Goal: Information Seeking & Learning: Check status

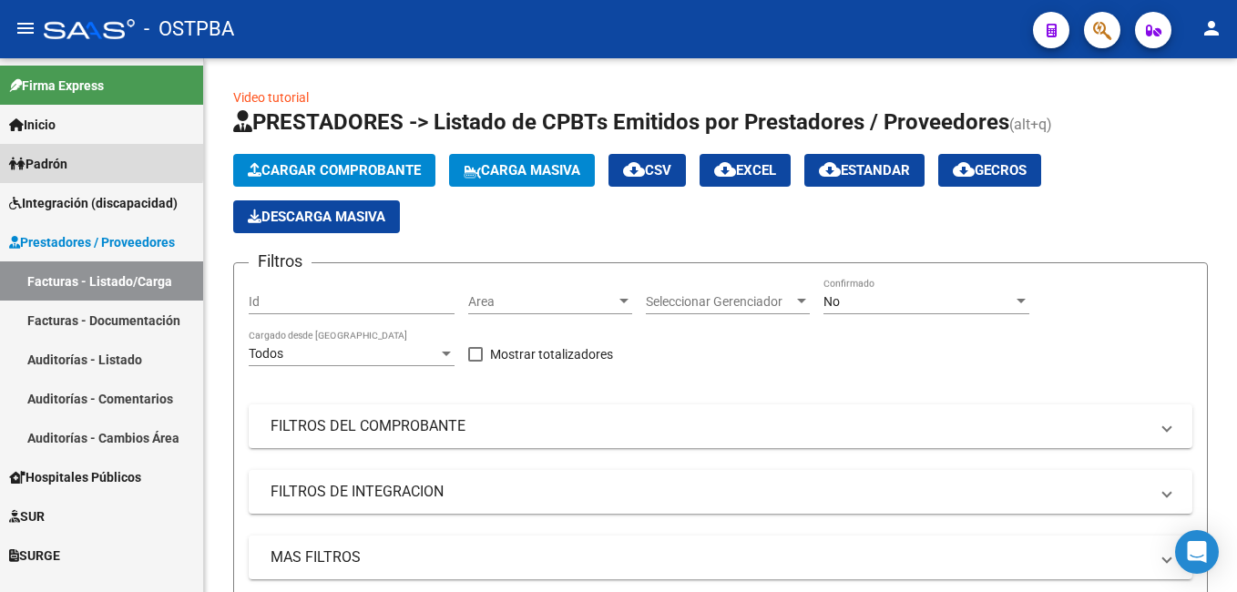
click at [67, 158] on span "Padrón" at bounding box center [38, 164] width 58 height 20
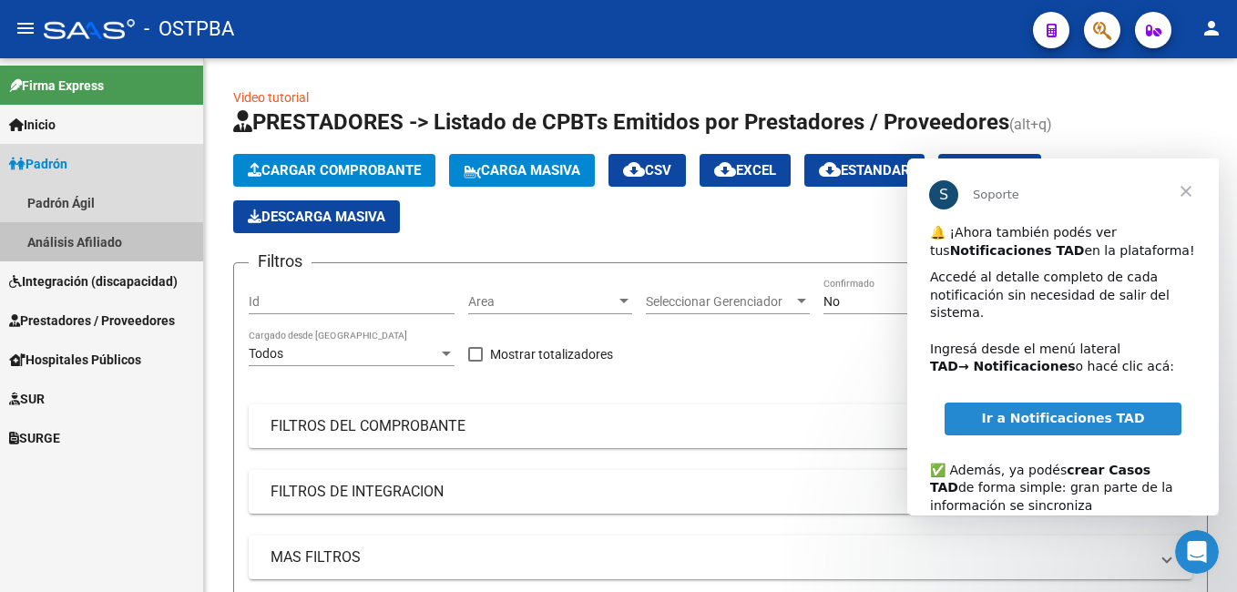
click at [77, 244] on link "Análisis Afiliado" at bounding box center [101, 241] width 203 height 39
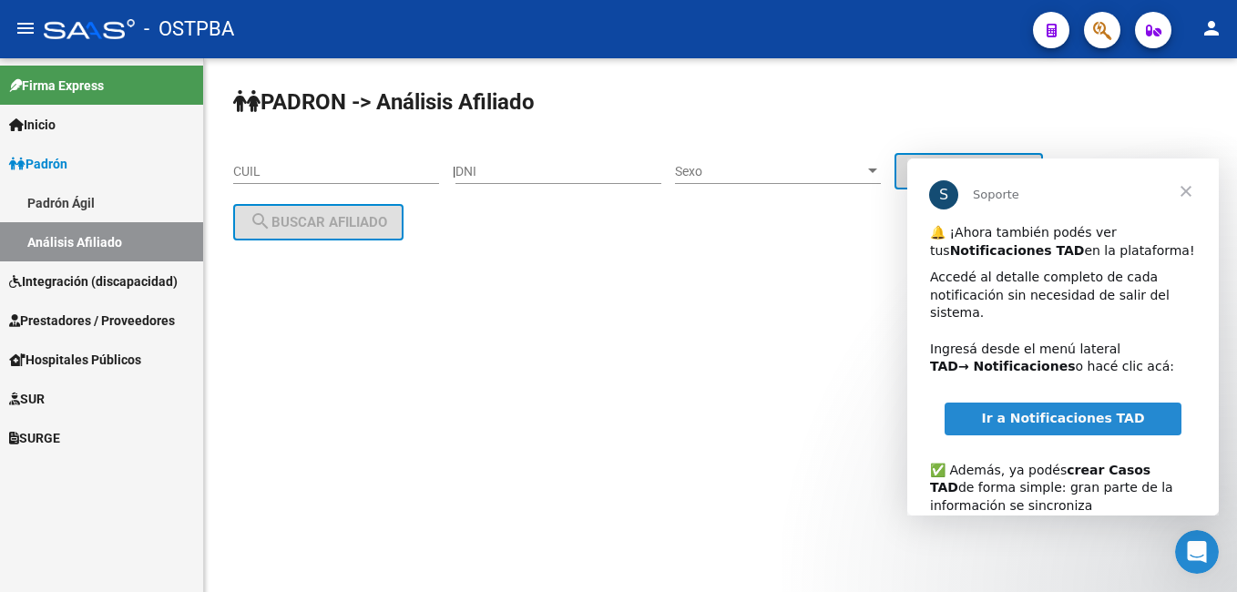
click at [1189, 191] on span "Cerrar" at bounding box center [1186, 191] width 66 height 66
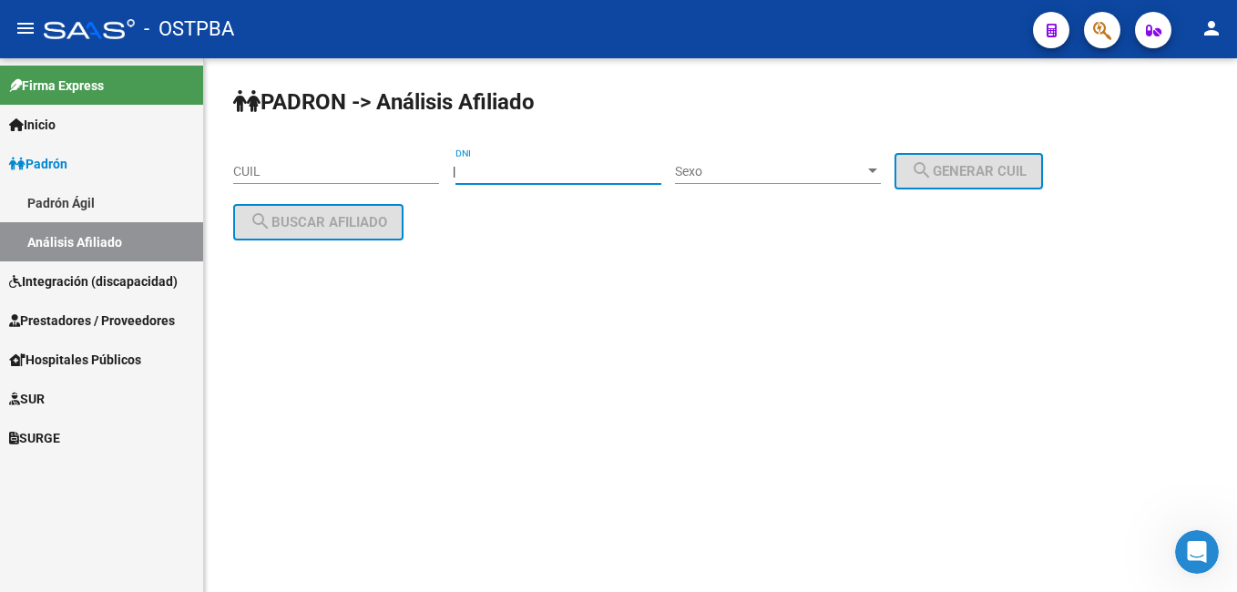
click at [541, 172] on input "DNI" at bounding box center [558, 171] width 206 height 15
click at [567, 167] on input "DNI" at bounding box center [558, 171] width 206 height 15
type input "30326341"
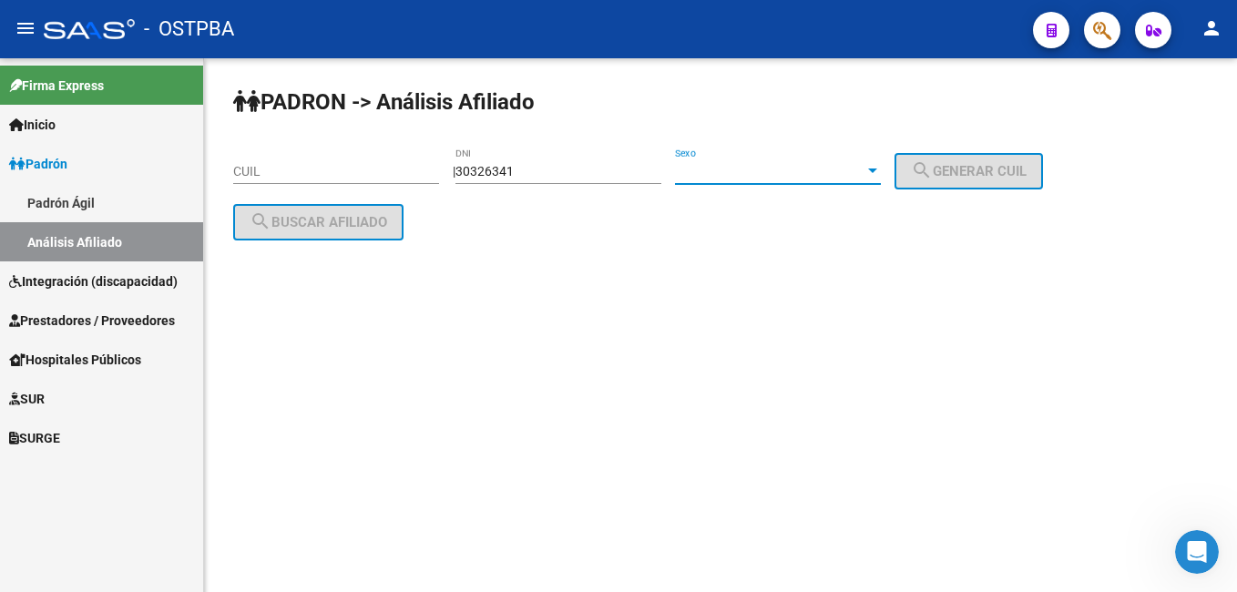
click at [881, 175] on div at bounding box center [872, 171] width 16 height 15
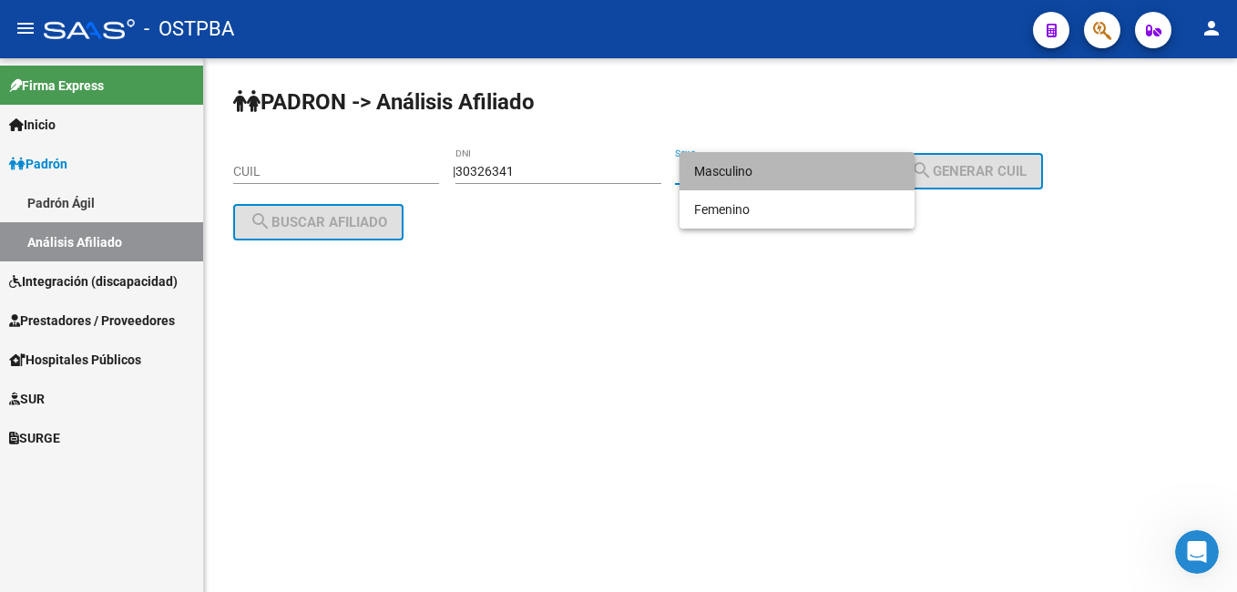
click at [889, 175] on mat-option "Masculino" at bounding box center [796, 171] width 235 height 38
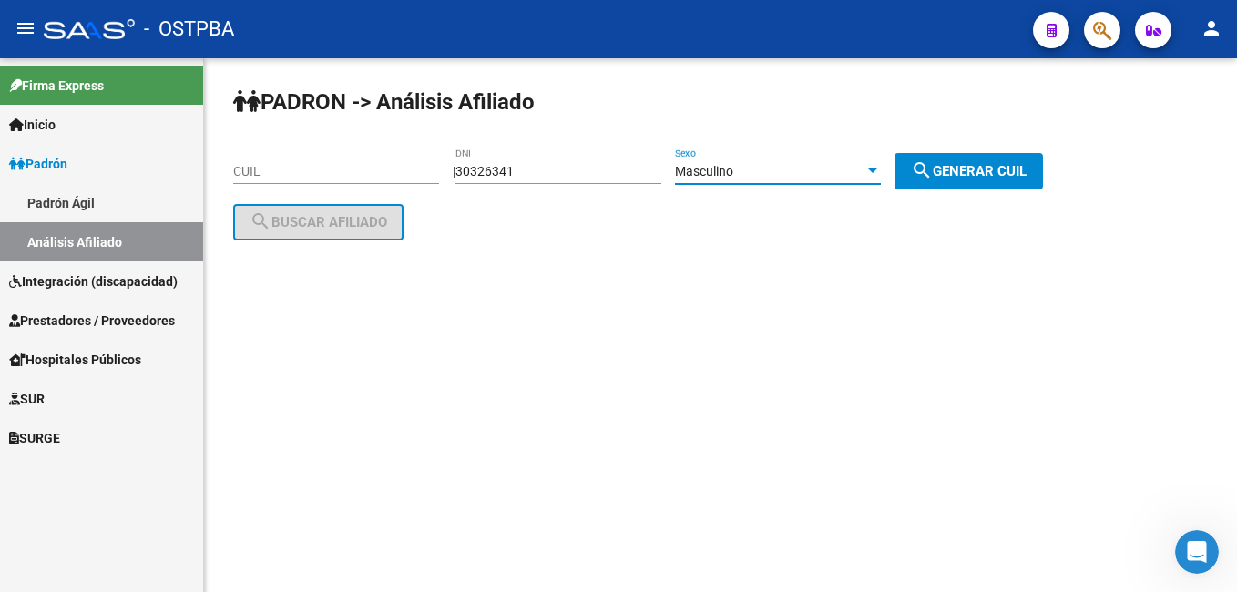
click at [877, 170] on div at bounding box center [872, 171] width 9 height 5
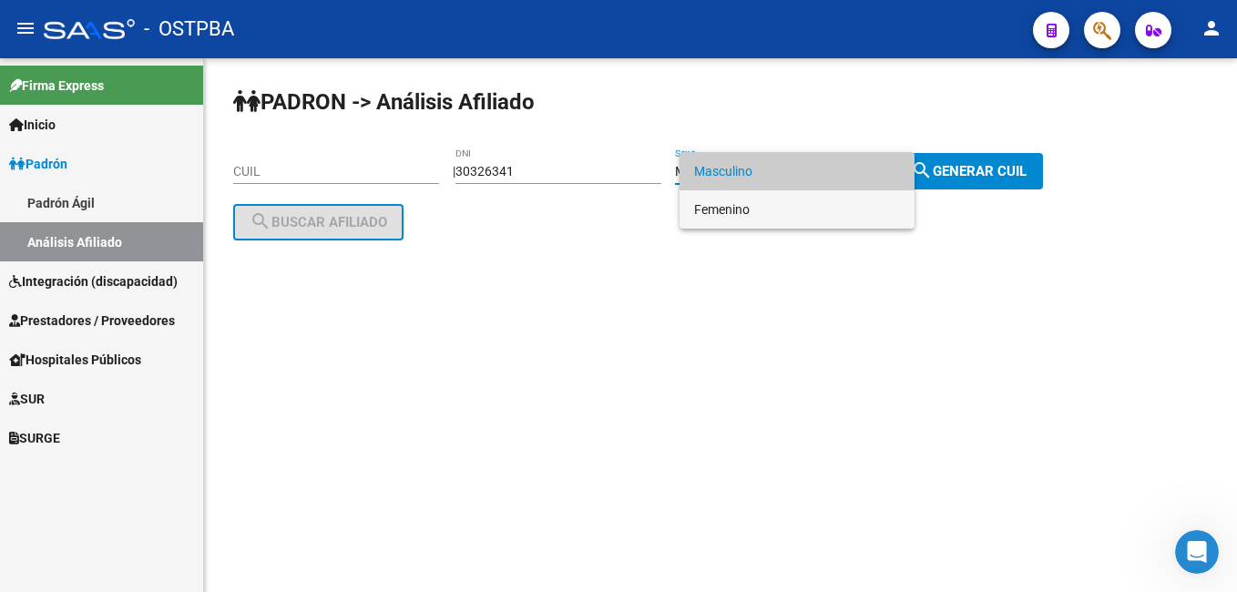
click at [776, 208] on span "Femenino" at bounding box center [797, 209] width 206 height 38
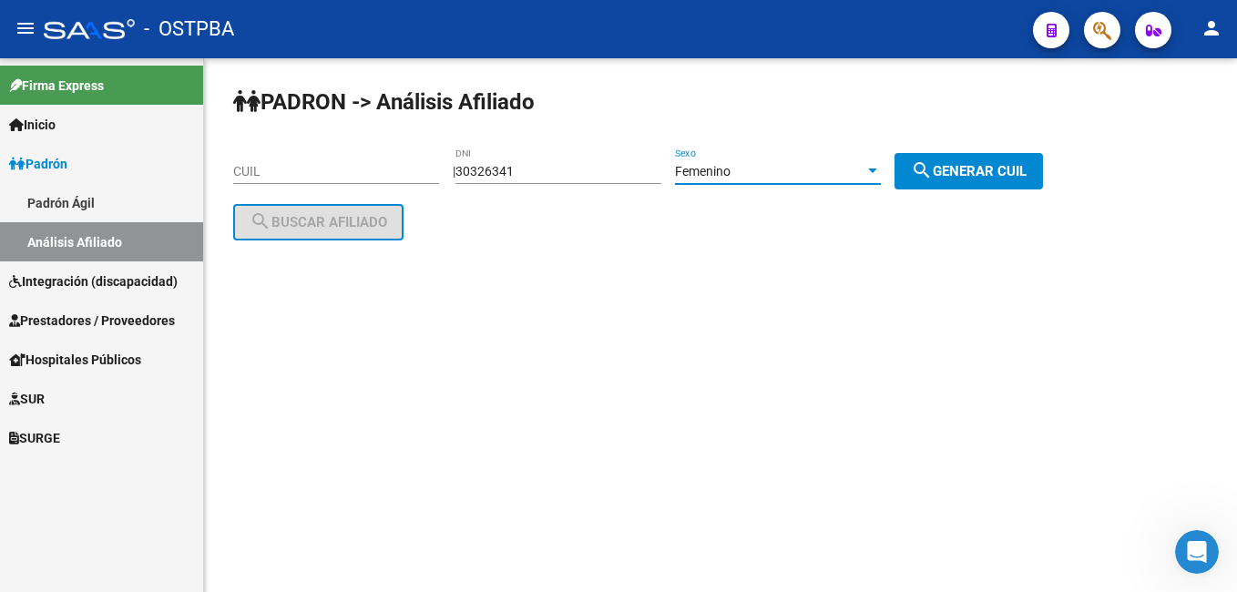
click at [1010, 168] on span "search Generar CUIL" at bounding box center [969, 171] width 116 height 16
type input "27-30326341-7"
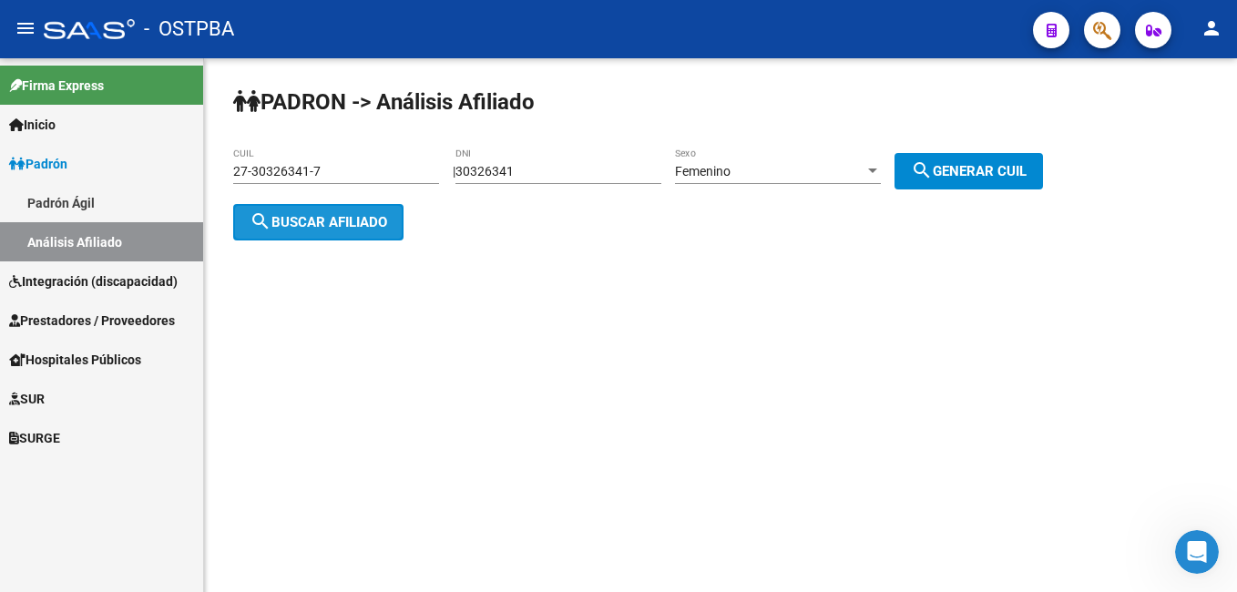
click at [367, 221] on span "search Buscar afiliado" at bounding box center [319, 222] width 138 height 16
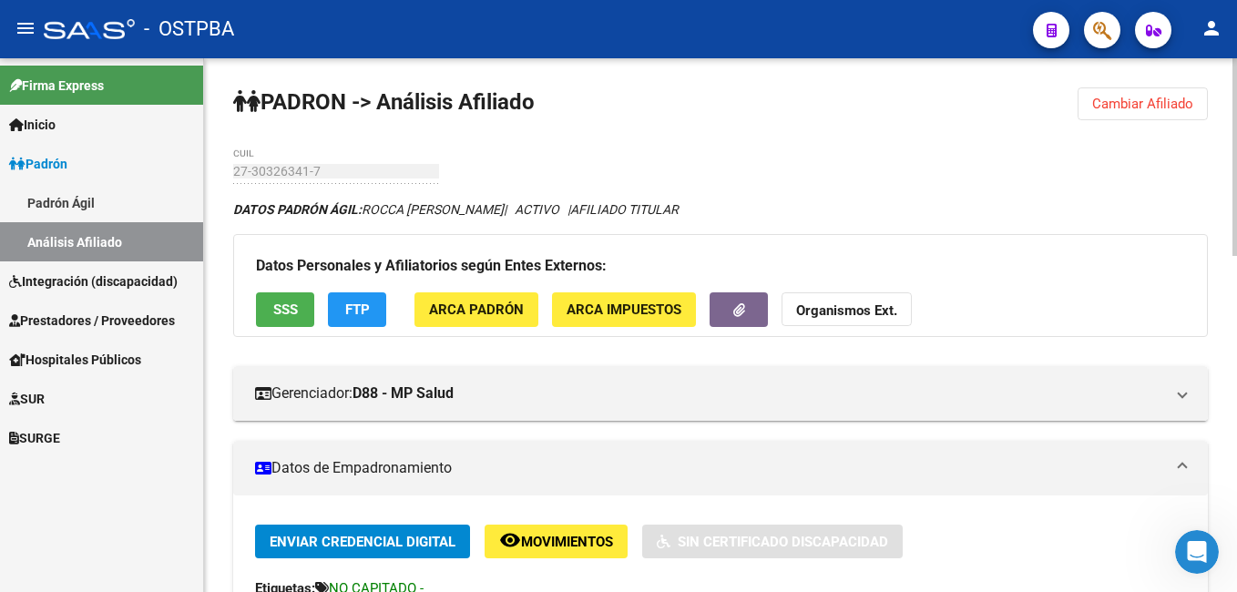
click at [1141, 105] on span "Cambiar Afiliado" at bounding box center [1142, 104] width 101 height 16
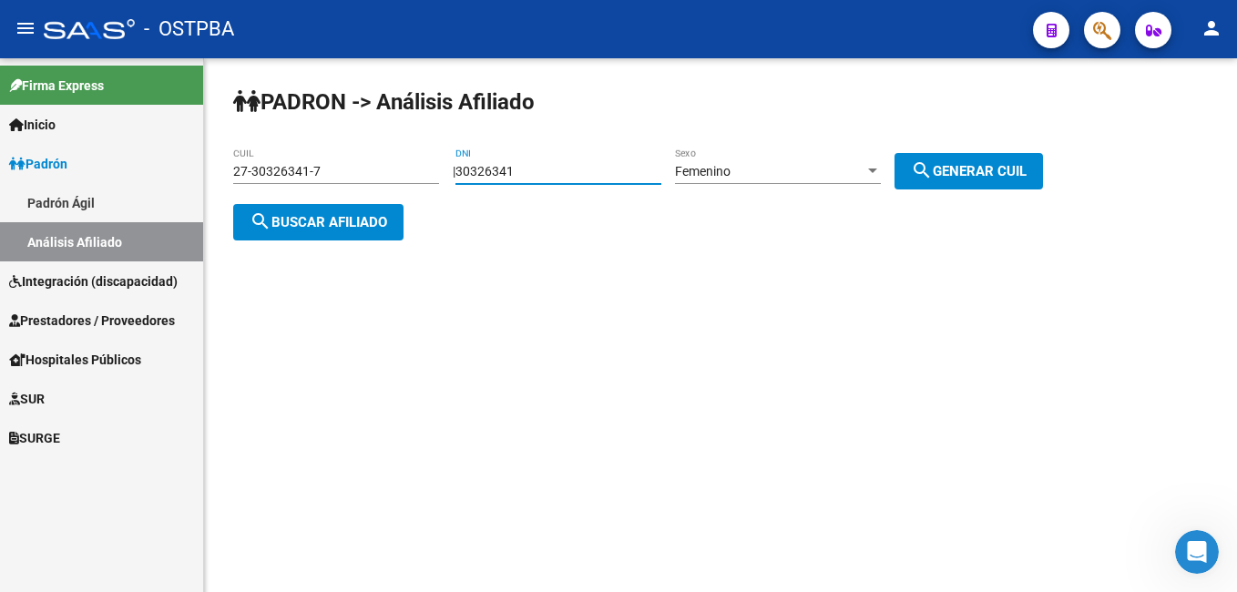
drag, startPoint x: 560, startPoint y: 166, endPoint x: 441, endPoint y: 173, distance: 119.5
click at [441, 173] on app-analisis-afiliado "PADRON -> Análisis Afiliado 27-30326341-7 CUIL | 30326341 DNI Femenino Sexo sea…" at bounding box center [644, 197] width 823 height 66
type input "46368546"
click at [976, 169] on span "search Generar CUIL" at bounding box center [969, 171] width 116 height 16
type input "27-46368546-6"
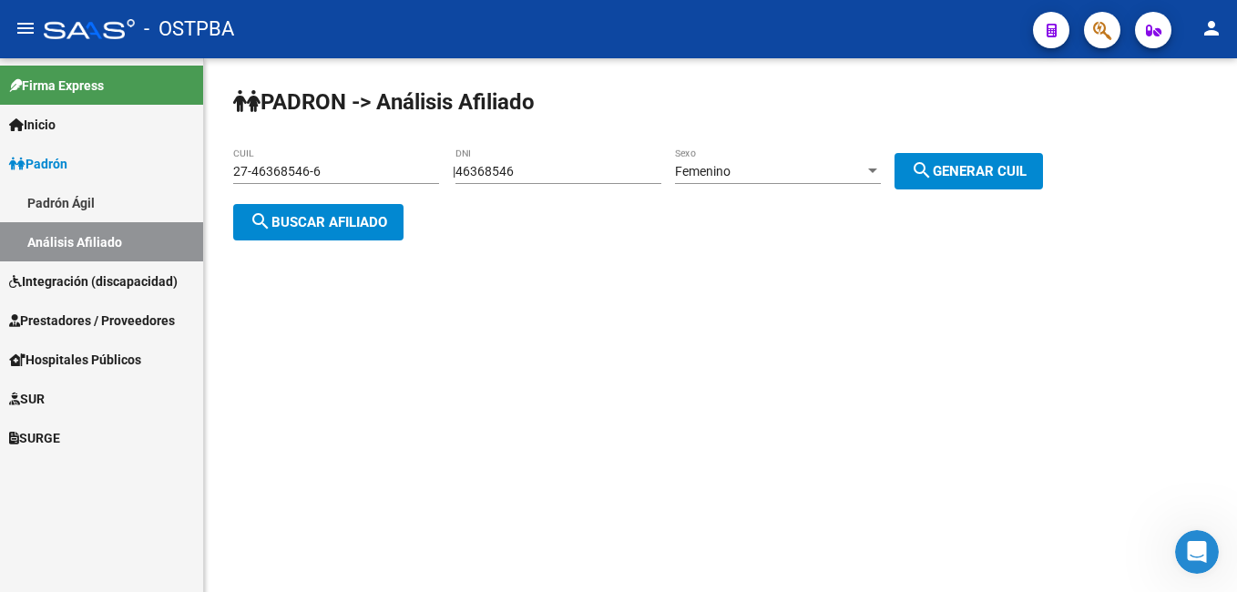
click at [322, 230] on button "search Buscar afiliado" at bounding box center [318, 222] width 170 height 36
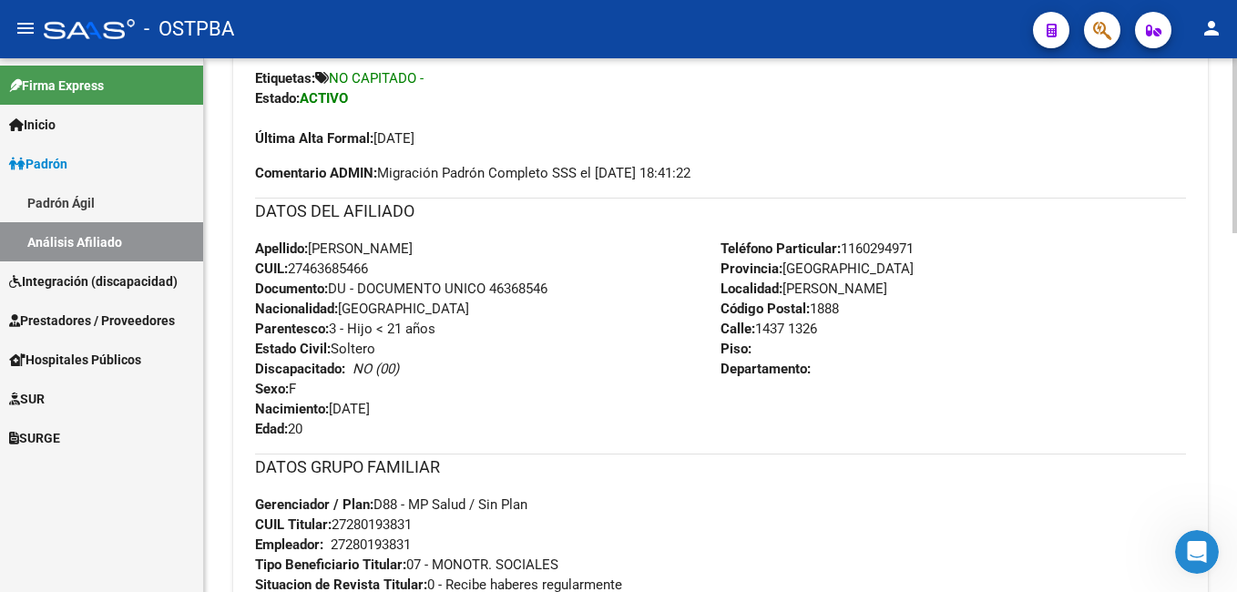
scroll to position [364, 0]
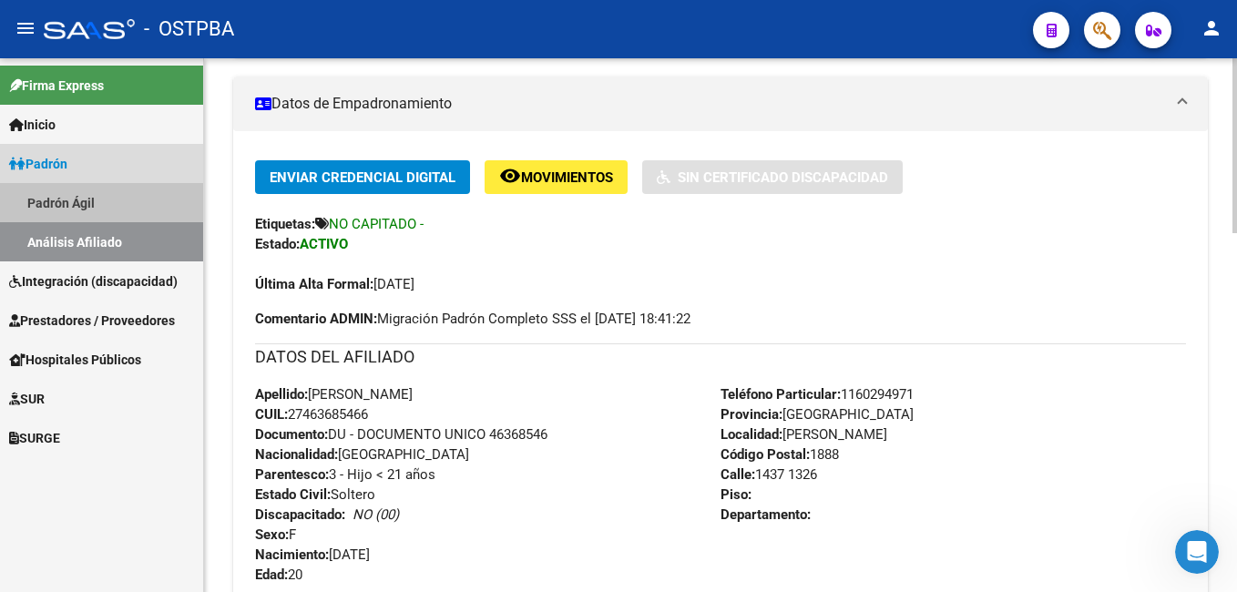
click at [65, 199] on link "Padrón Ágil" at bounding box center [101, 202] width 203 height 39
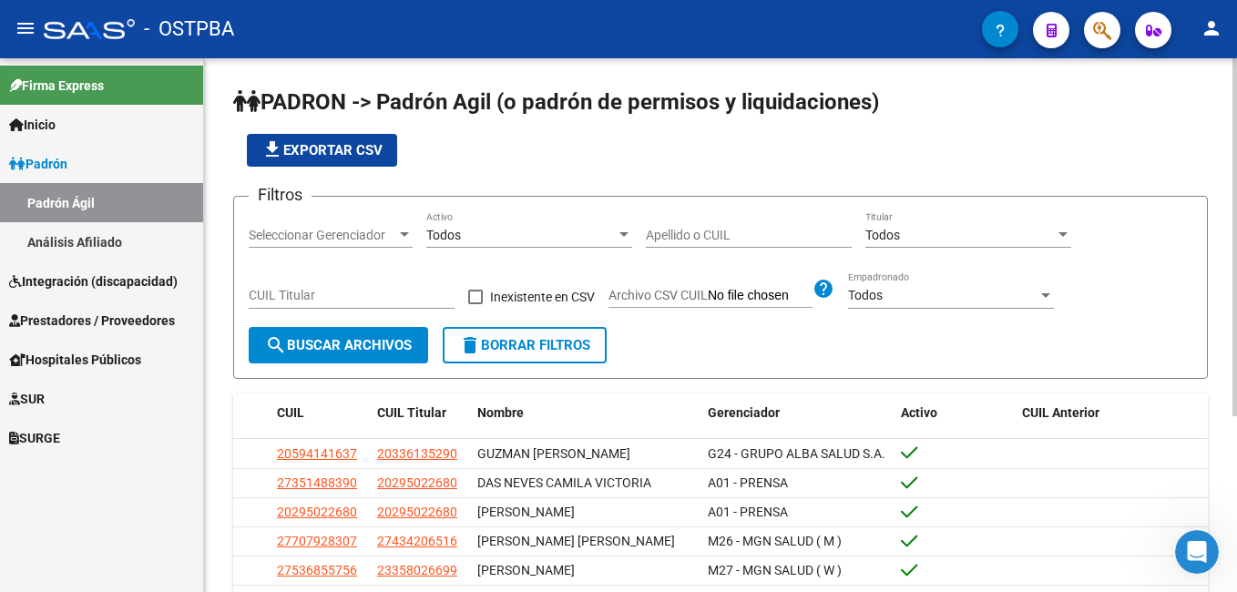
click at [723, 233] on input "Apellido o CUIL" at bounding box center [749, 235] width 206 height 15
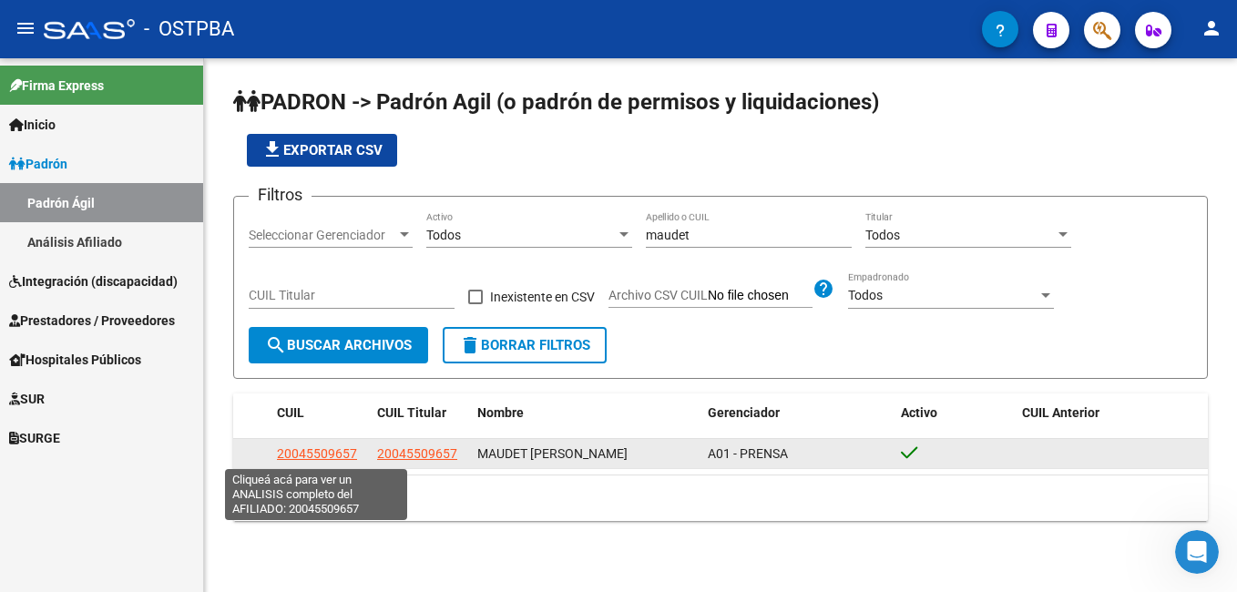
click at [327, 457] on span "20045509657" at bounding box center [317, 453] width 80 height 15
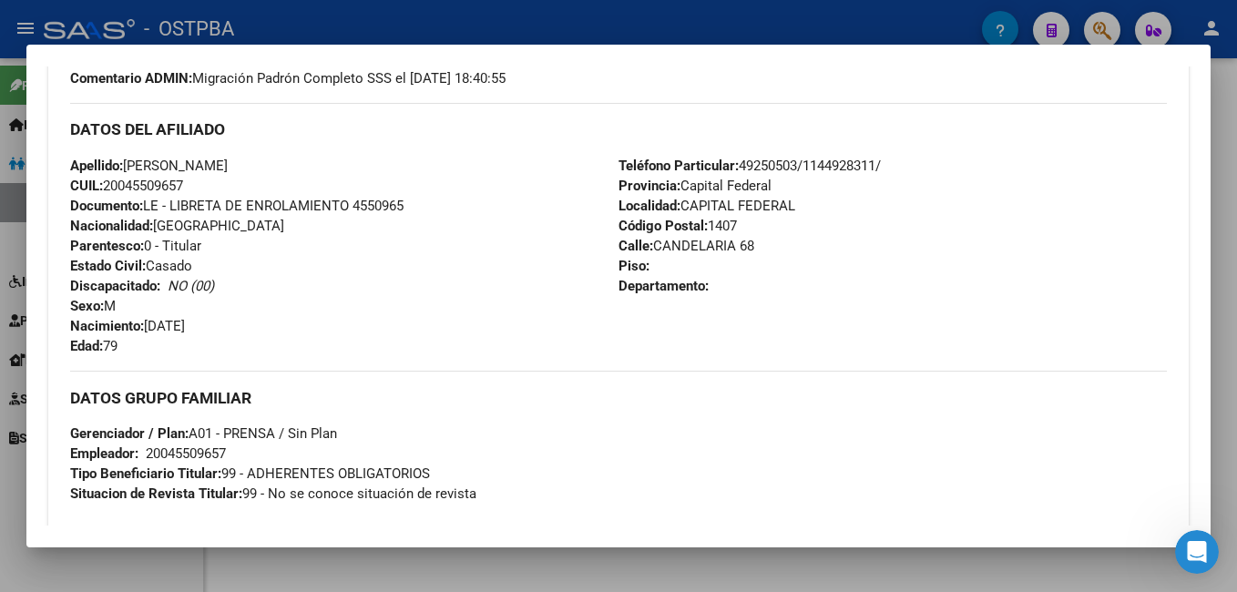
scroll to position [182, 0]
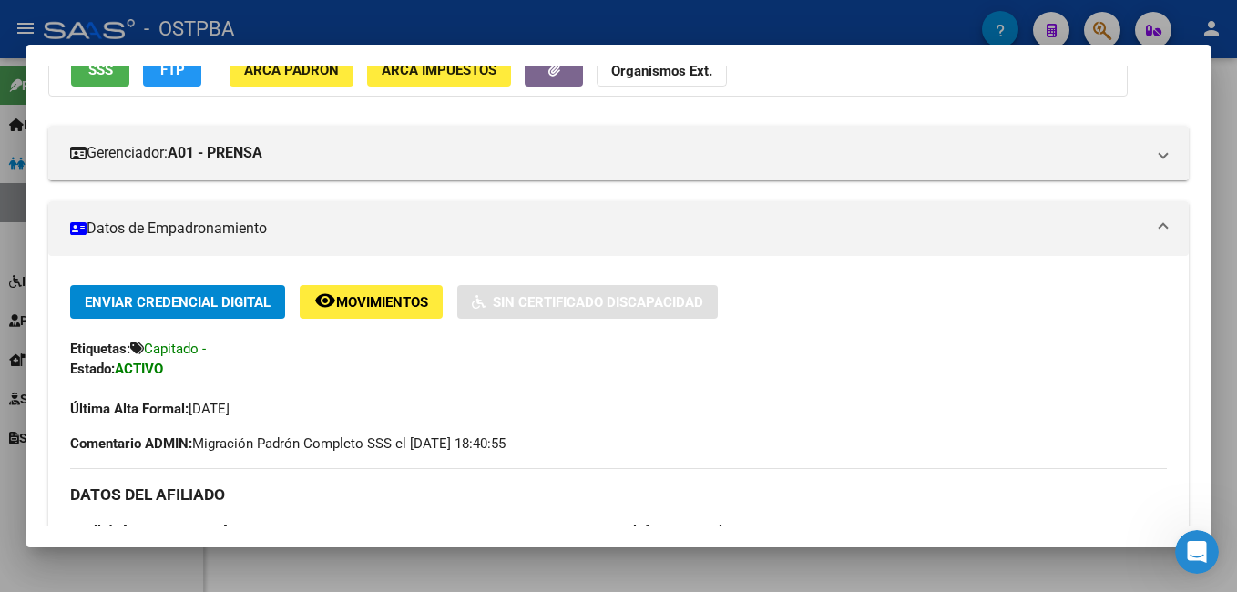
click at [841, 32] on div at bounding box center [618, 296] width 1237 height 592
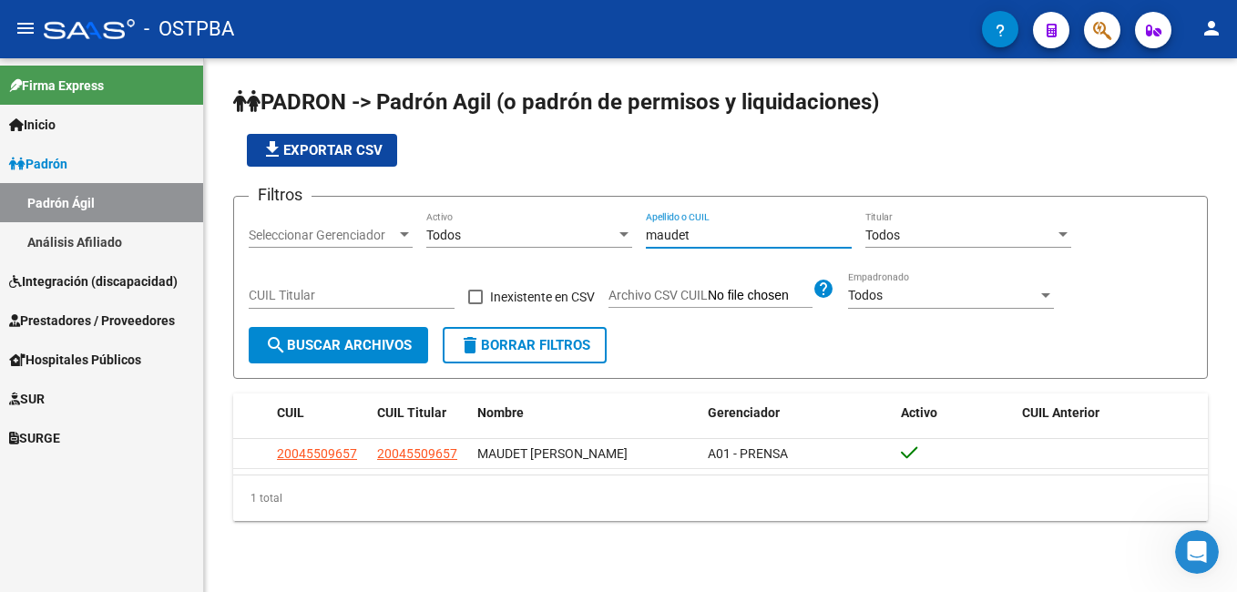
drag, startPoint x: 717, startPoint y: 241, endPoint x: 617, endPoint y: 230, distance: 100.9
click at [618, 231] on div "Filtros Seleccionar Gerenciador Seleccionar Gerenciador Todos Activo maudet Ape…" at bounding box center [721, 269] width 944 height 116
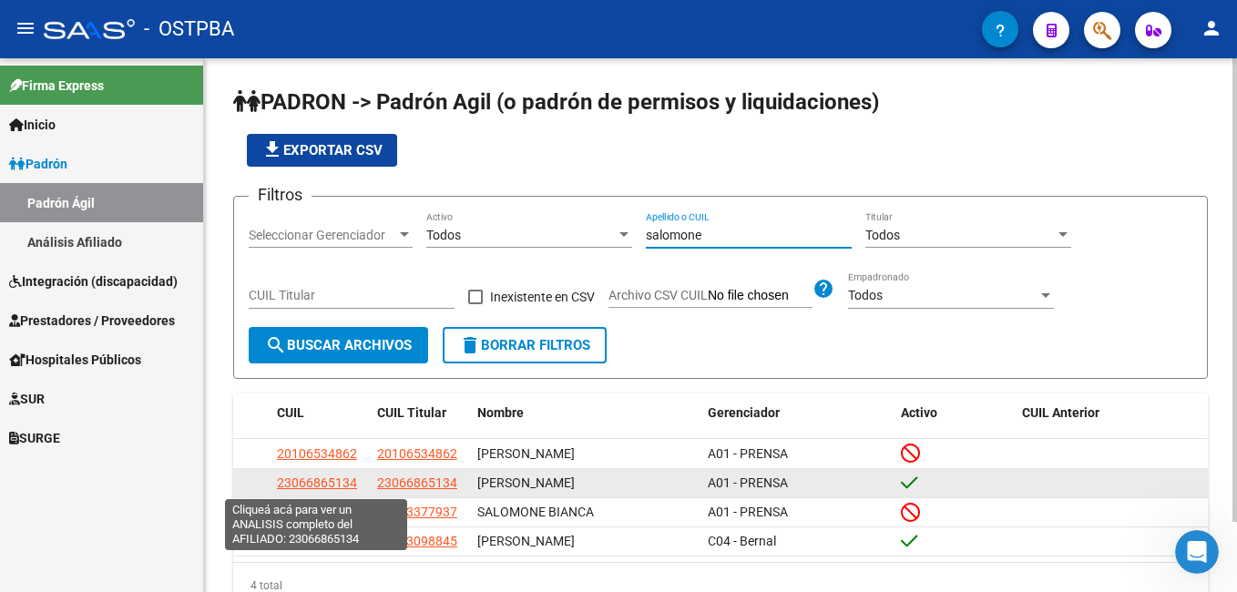
type input "salomone"
click at [320, 483] on span "23066865134" at bounding box center [317, 482] width 80 height 15
type textarea "23066865134"
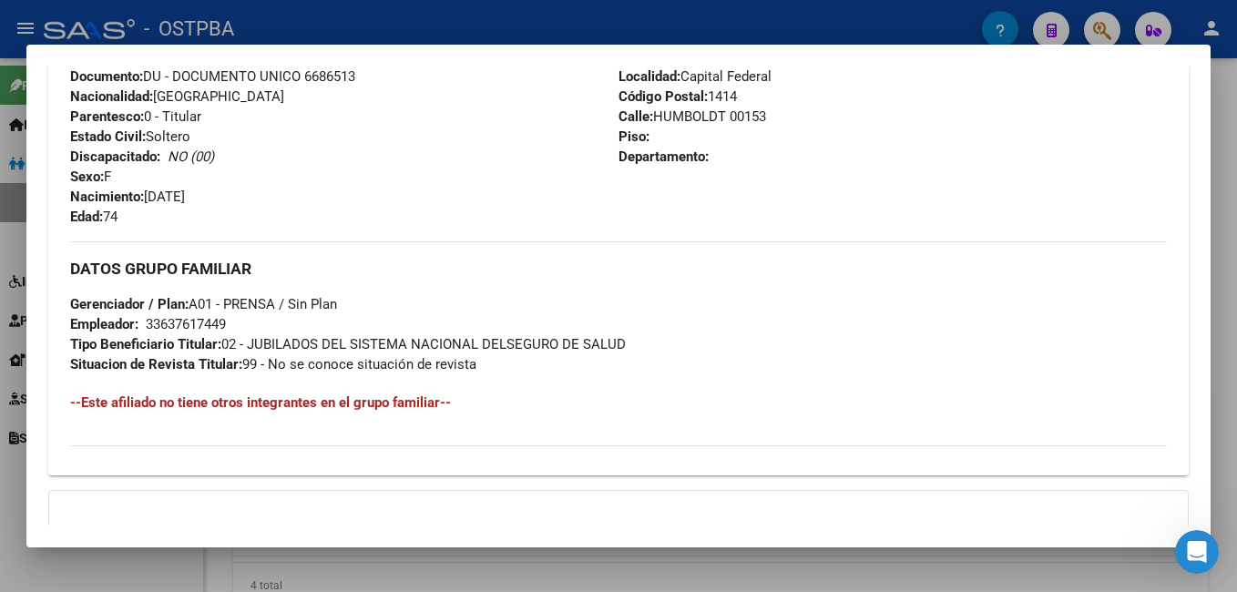
scroll to position [729, 0]
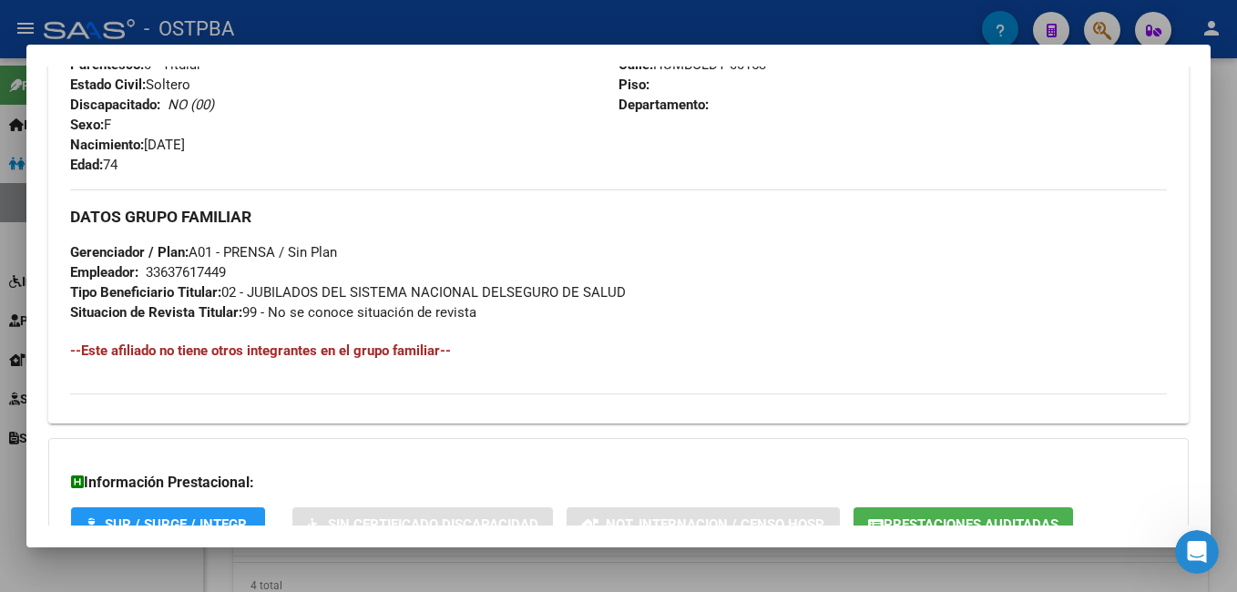
click at [442, 28] on div at bounding box center [618, 296] width 1237 height 592
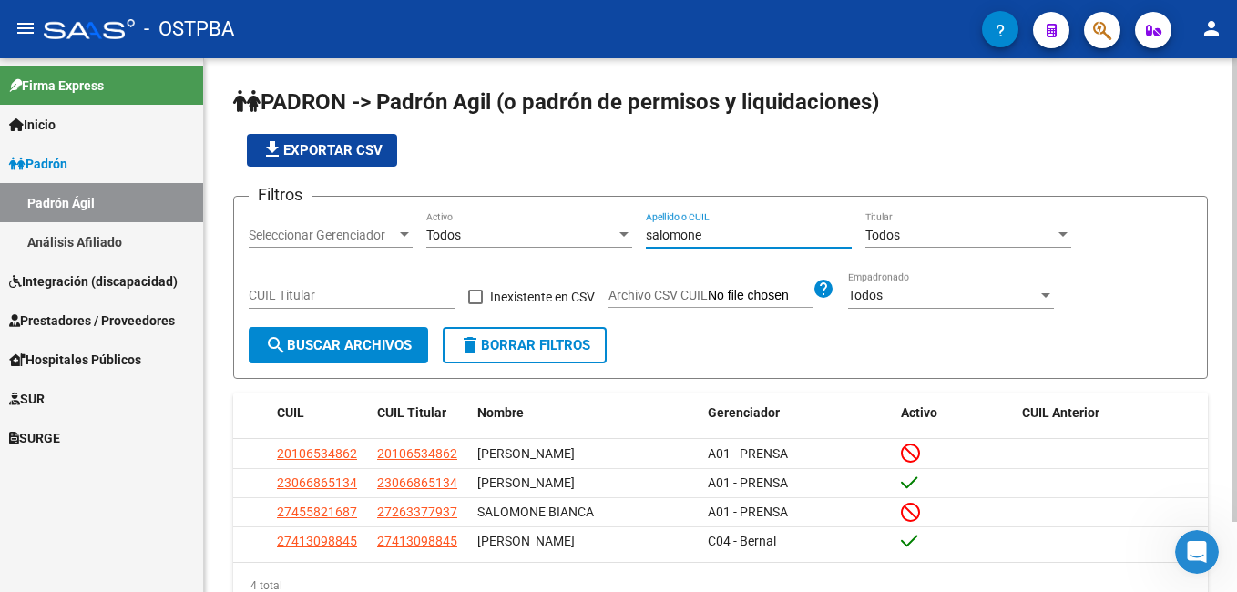
drag, startPoint x: 715, startPoint y: 233, endPoint x: 620, endPoint y: 212, distance: 97.0
click at [605, 231] on div "Filtros Seleccionar Gerenciador Seleccionar Gerenciador Todos Activo salomone A…" at bounding box center [721, 269] width 944 height 116
click at [403, 239] on div at bounding box center [404, 235] width 16 height 15
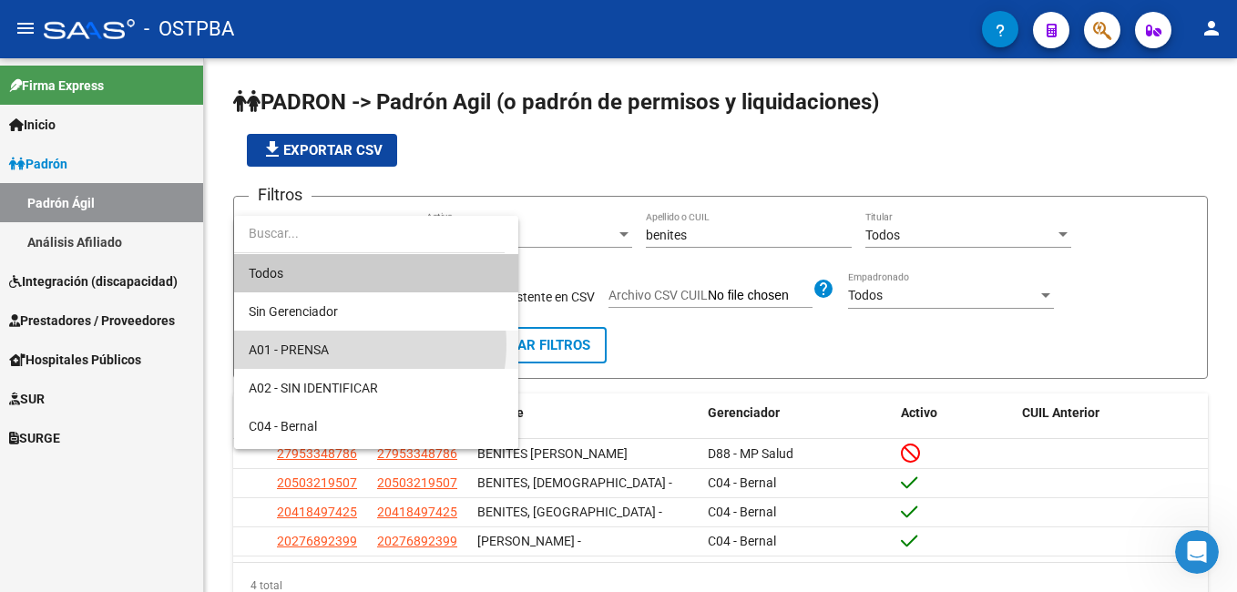
click at [335, 344] on span "A01 - PRENSA" at bounding box center [376, 350] width 255 height 38
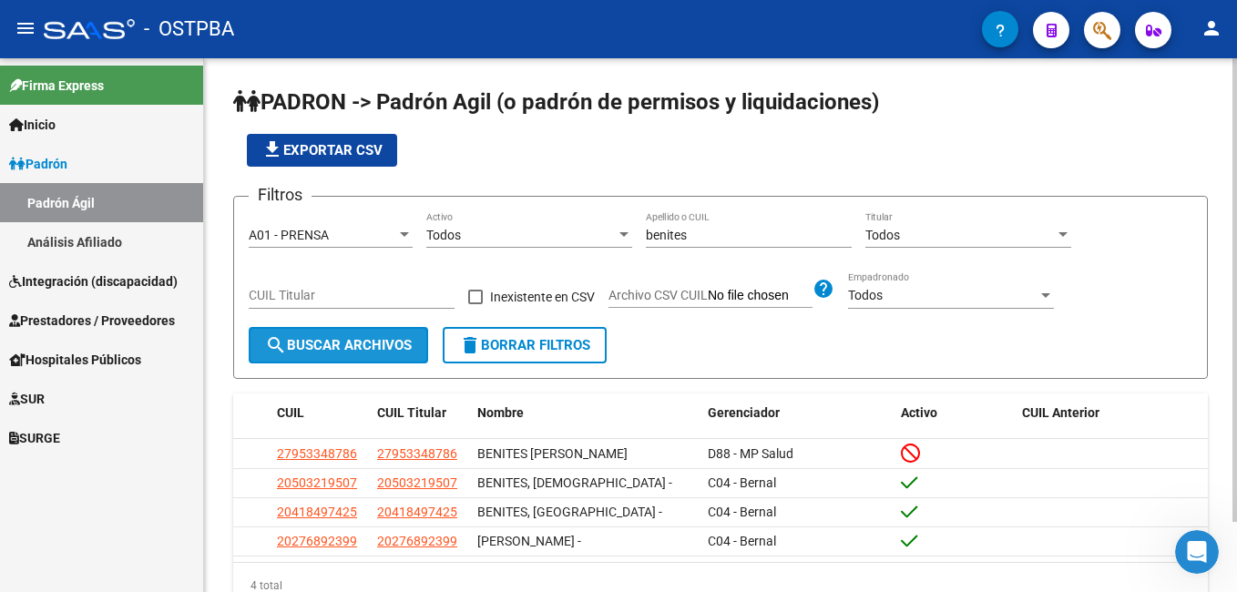
click at [309, 345] on span "search Buscar Archivos" at bounding box center [338, 345] width 147 height 16
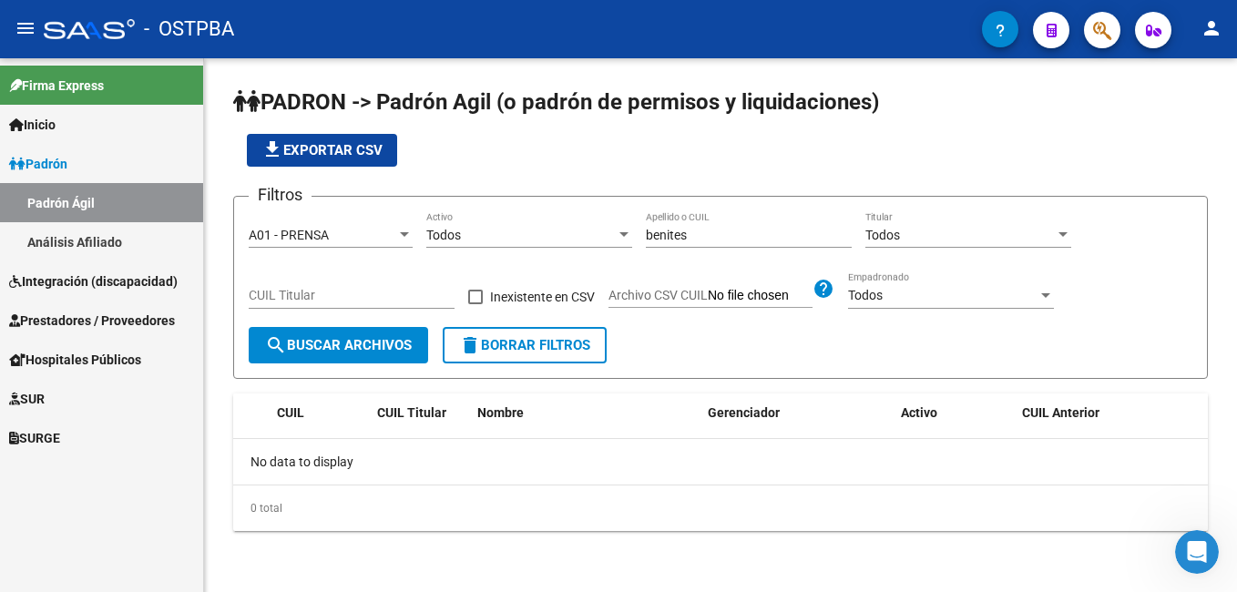
click at [709, 237] on input "benites" at bounding box center [749, 235] width 206 height 15
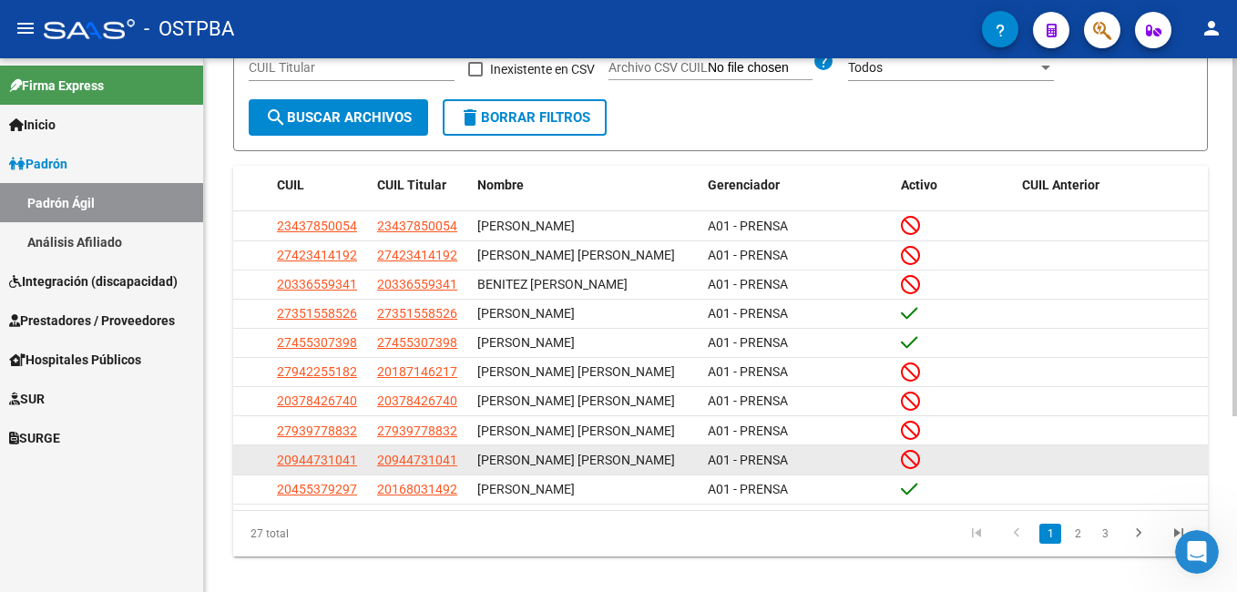
scroll to position [261, 0]
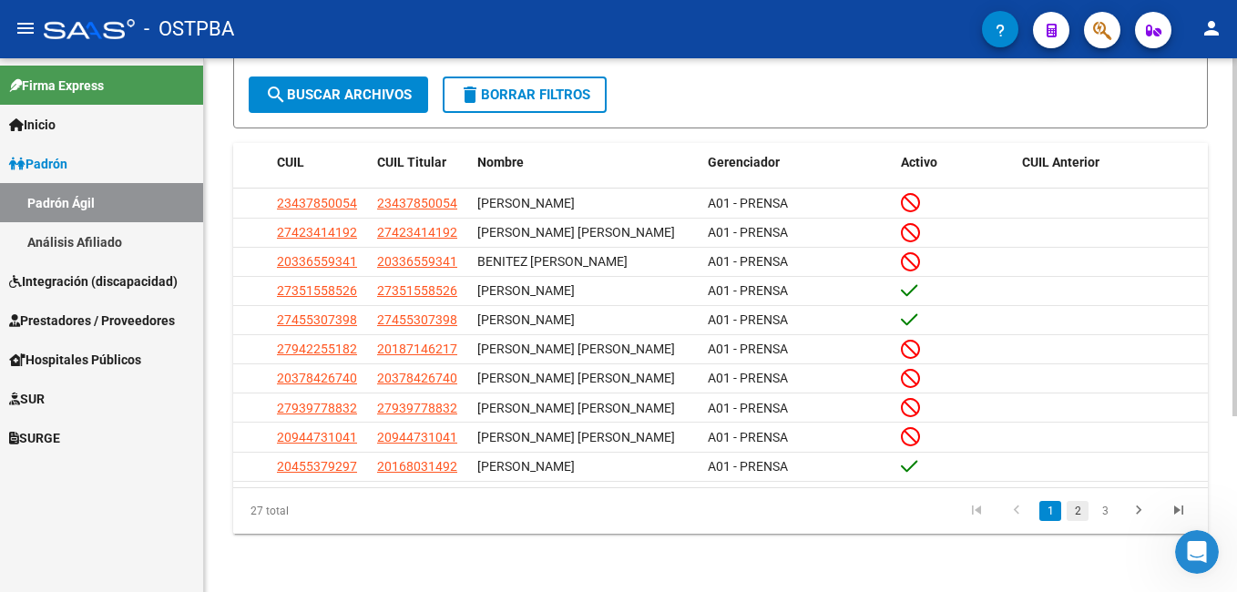
type input "benitez"
click at [1080, 506] on link "2" at bounding box center [1078, 511] width 22 height 20
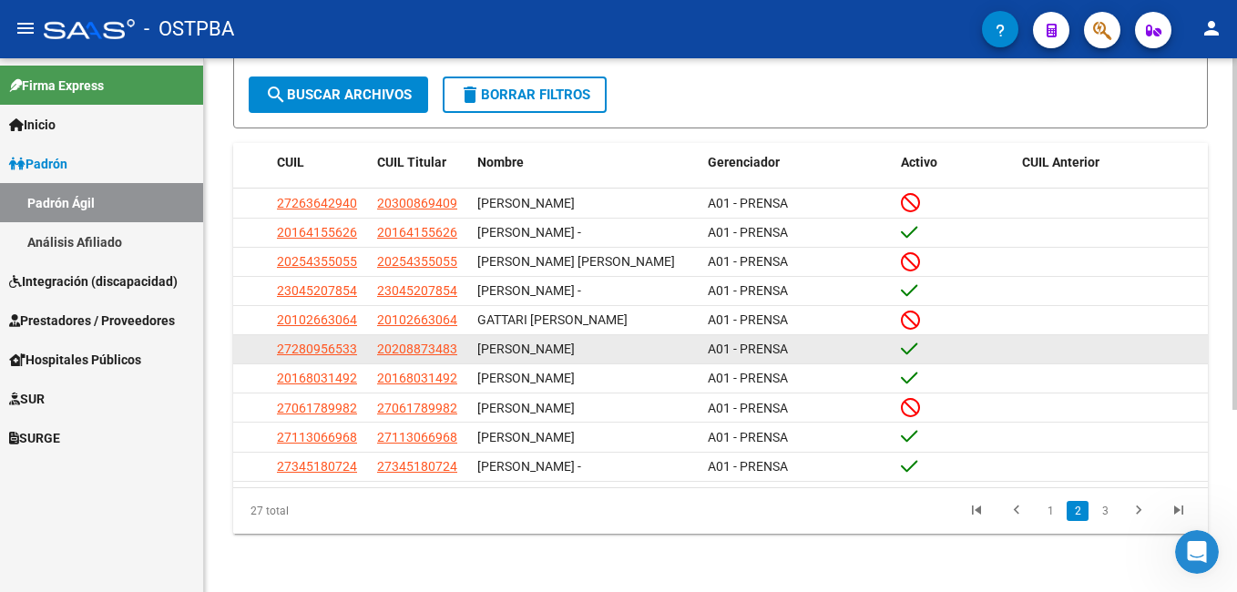
click at [322, 363] on datatable-body-cell "27280956533" at bounding box center [320, 349] width 100 height 28
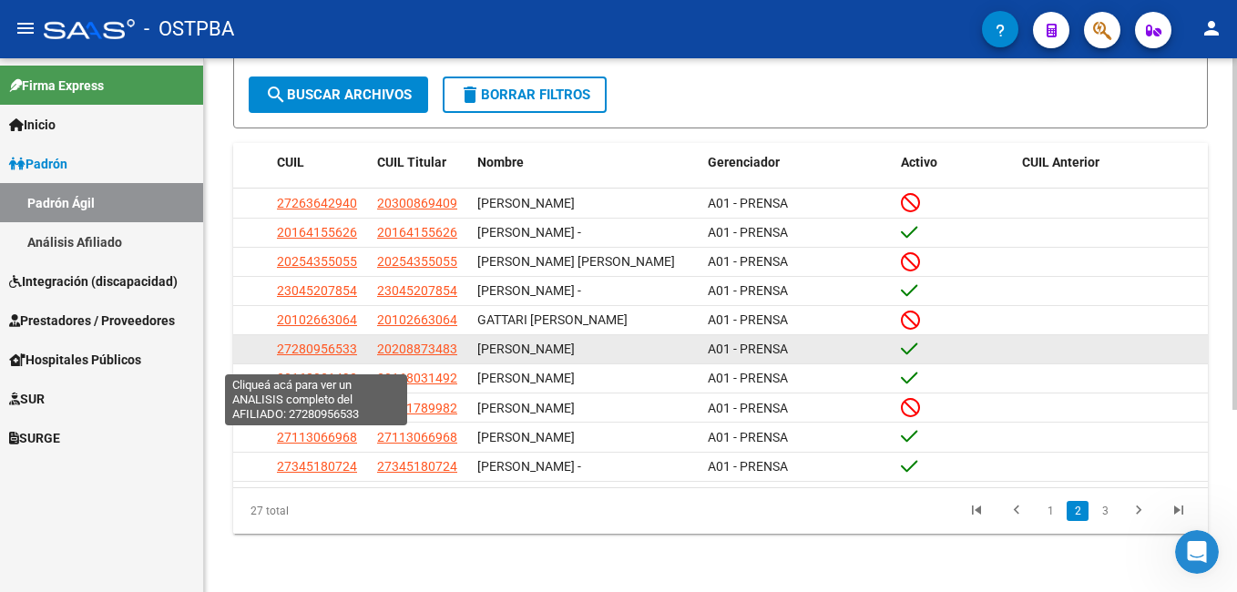
click at [322, 356] on span "27280956533" at bounding box center [317, 349] width 80 height 15
type textarea "27280956533"
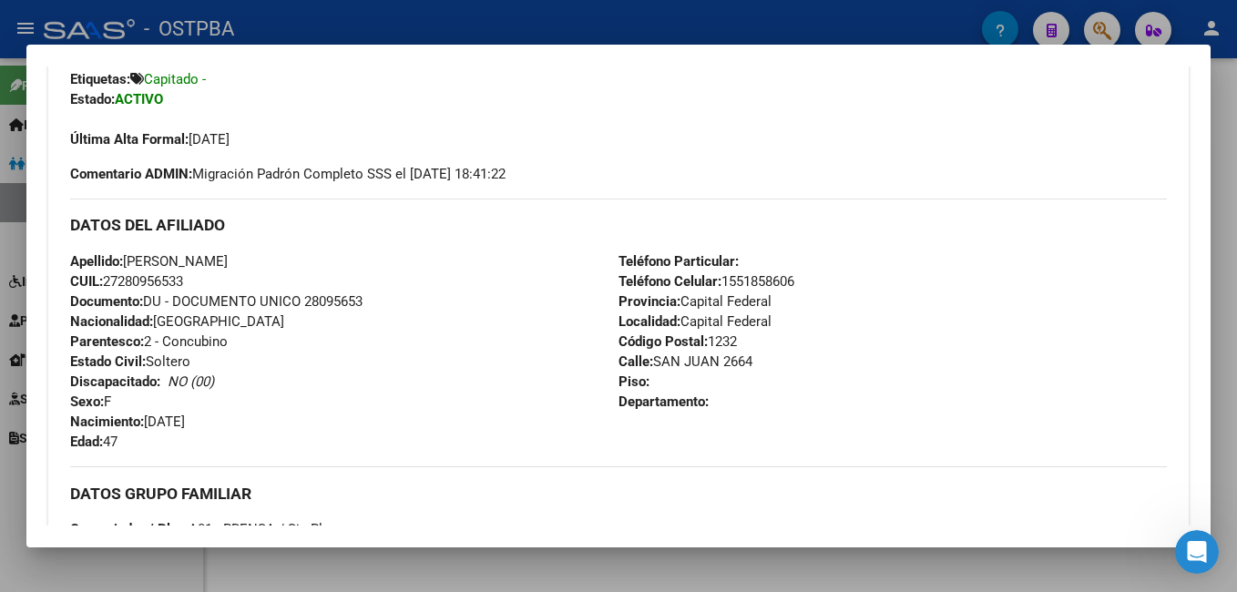
scroll to position [546, 0]
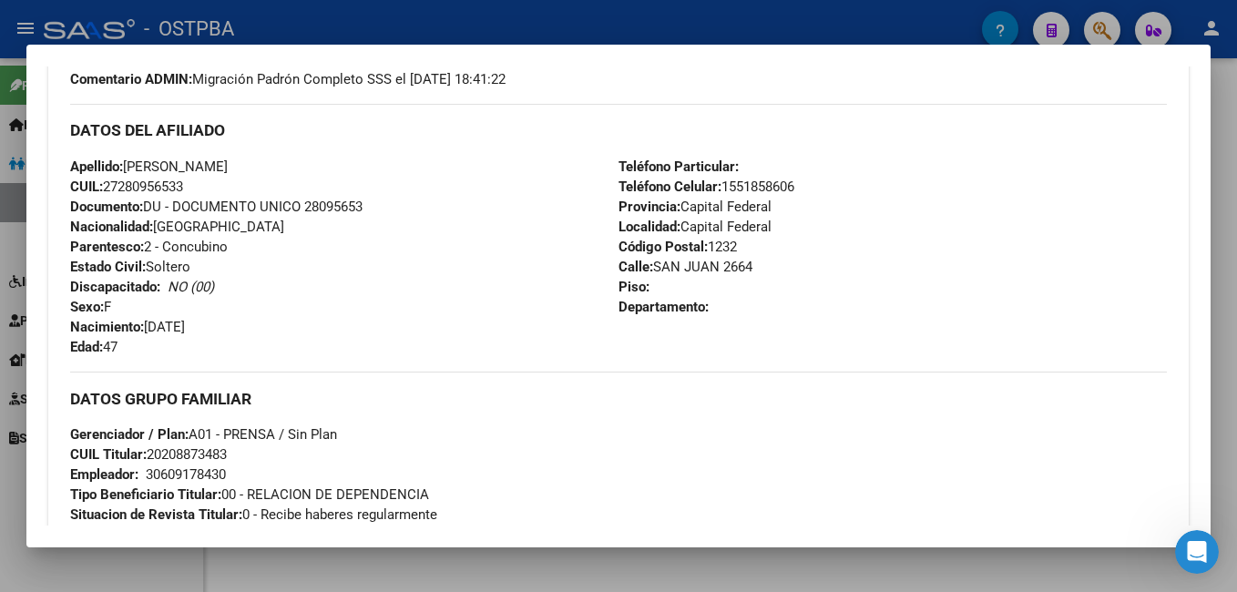
click at [460, 22] on div at bounding box center [618, 296] width 1237 height 592
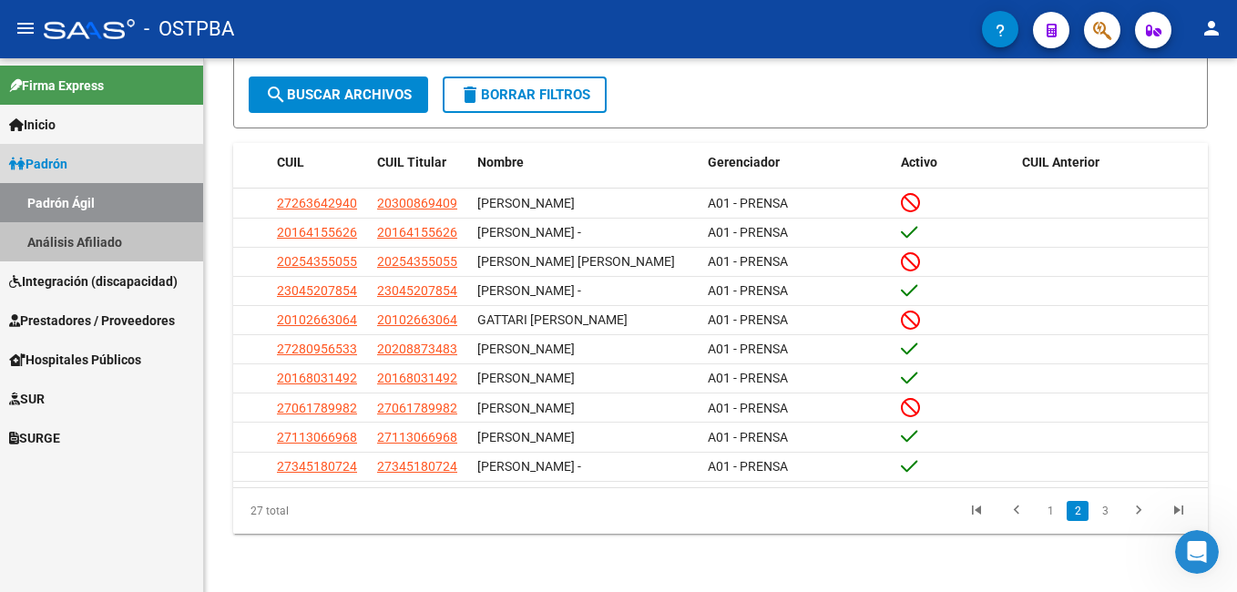
click at [78, 236] on link "Análisis Afiliado" at bounding box center [101, 241] width 203 height 39
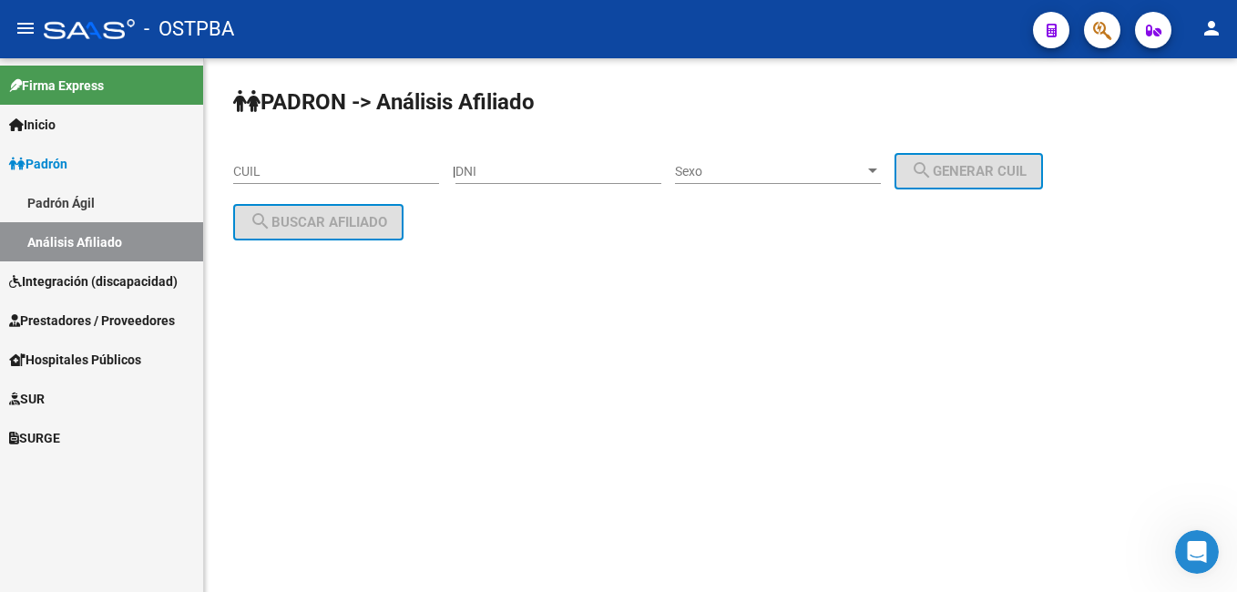
click at [594, 167] on input "DNI" at bounding box center [558, 171] width 206 height 15
type input "37233466"
click at [881, 178] on div at bounding box center [872, 171] width 16 height 15
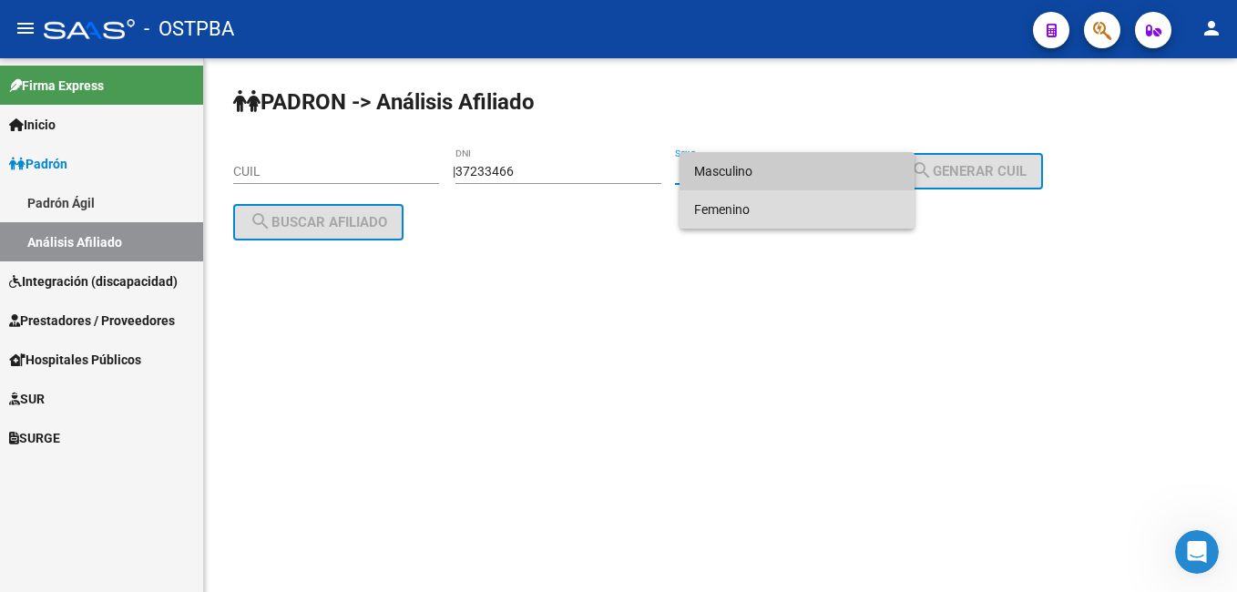
click at [735, 217] on span "Femenino" at bounding box center [797, 209] width 206 height 38
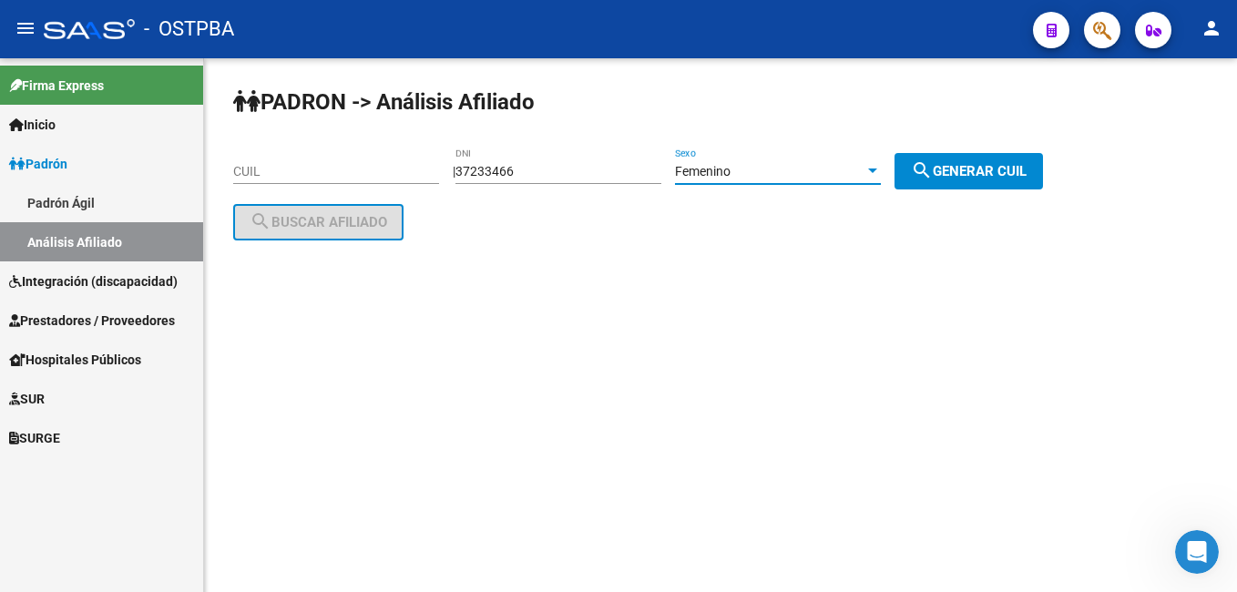
click at [1026, 168] on span "search Generar CUIL" at bounding box center [969, 171] width 116 height 16
type input "27-37233466-0"
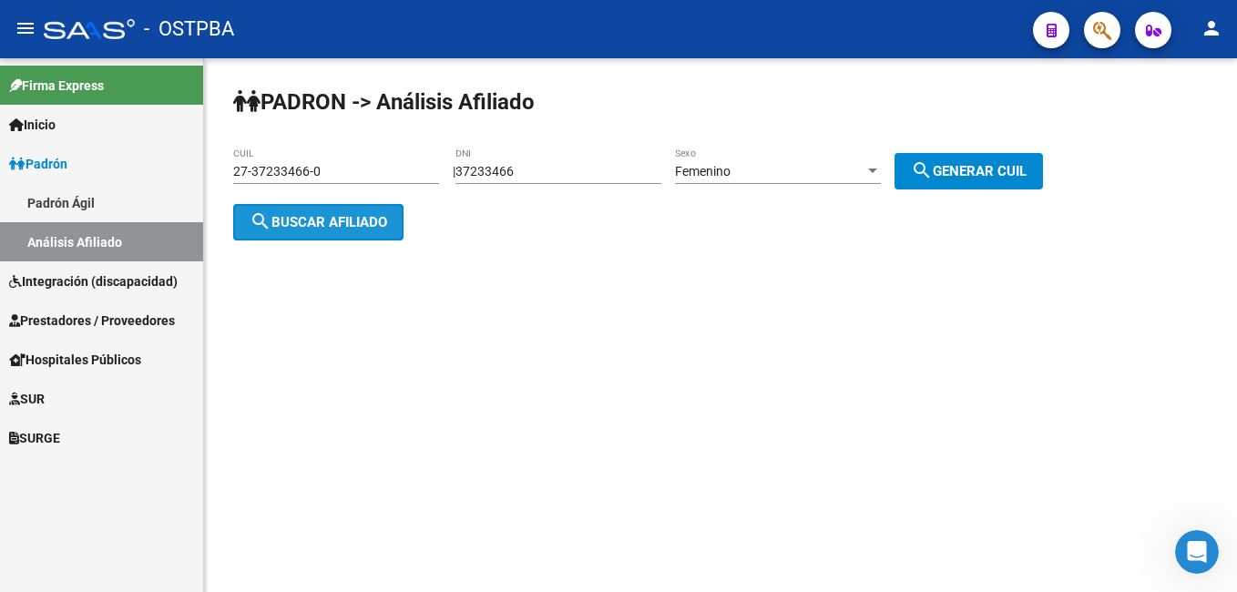
click at [353, 228] on span "search Buscar afiliado" at bounding box center [319, 222] width 138 height 16
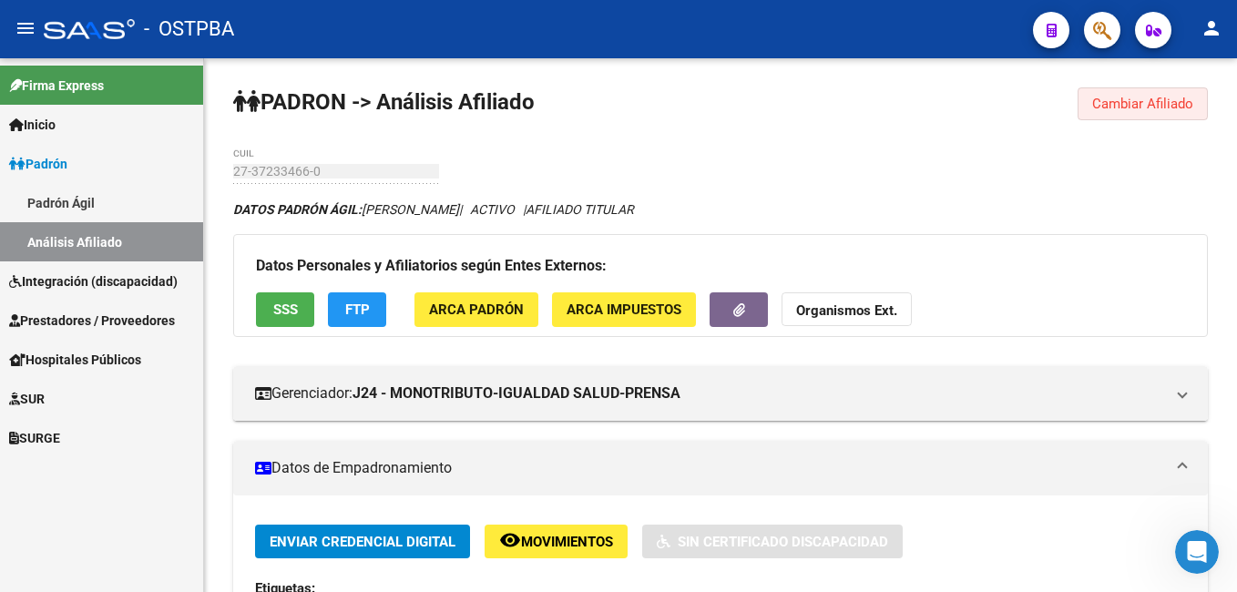
drag, startPoint x: 1165, startPoint y: 103, endPoint x: 900, endPoint y: 133, distance: 266.7
click at [1158, 103] on span "Cambiar Afiliado" at bounding box center [1142, 104] width 101 height 16
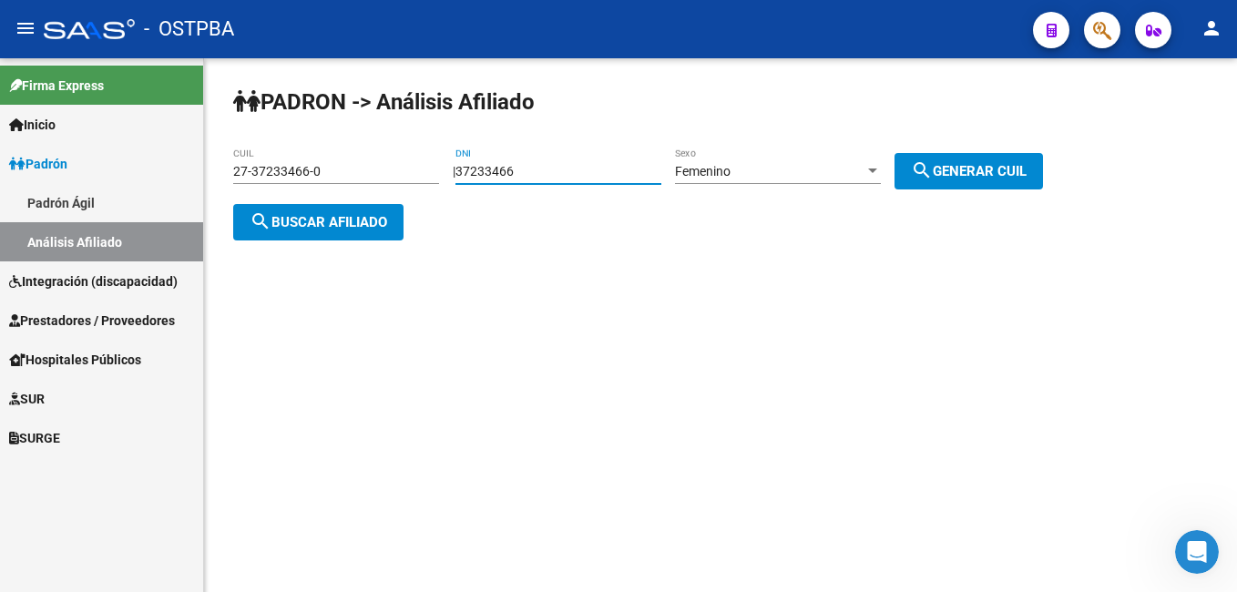
drag, startPoint x: 534, startPoint y: 172, endPoint x: 436, endPoint y: 168, distance: 97.6
click at [436, 168] on app-analisis-afiliado "PADRON -> Análisis Afiliado 27-37233466-0 CUIL | 37233466 DNI Femenino Sexo sea…" at bounding box center [644, 197] width 823 height 66
type input "31577542"
click at [967, 169] on span "search Generar CUIL" at bounding box center [969, 171] width 116 height 16
type input "27-31577542-1"
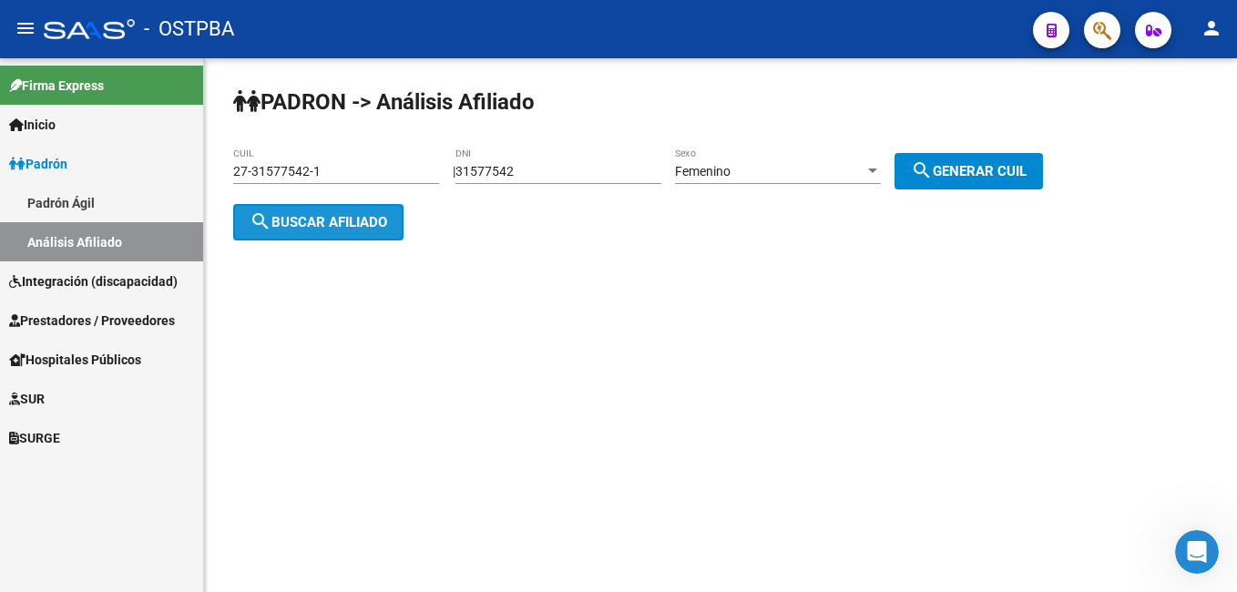
click at [367, 219] on span "search Buscar afiliado" at bounding box center [319, 222] width 138 height 16
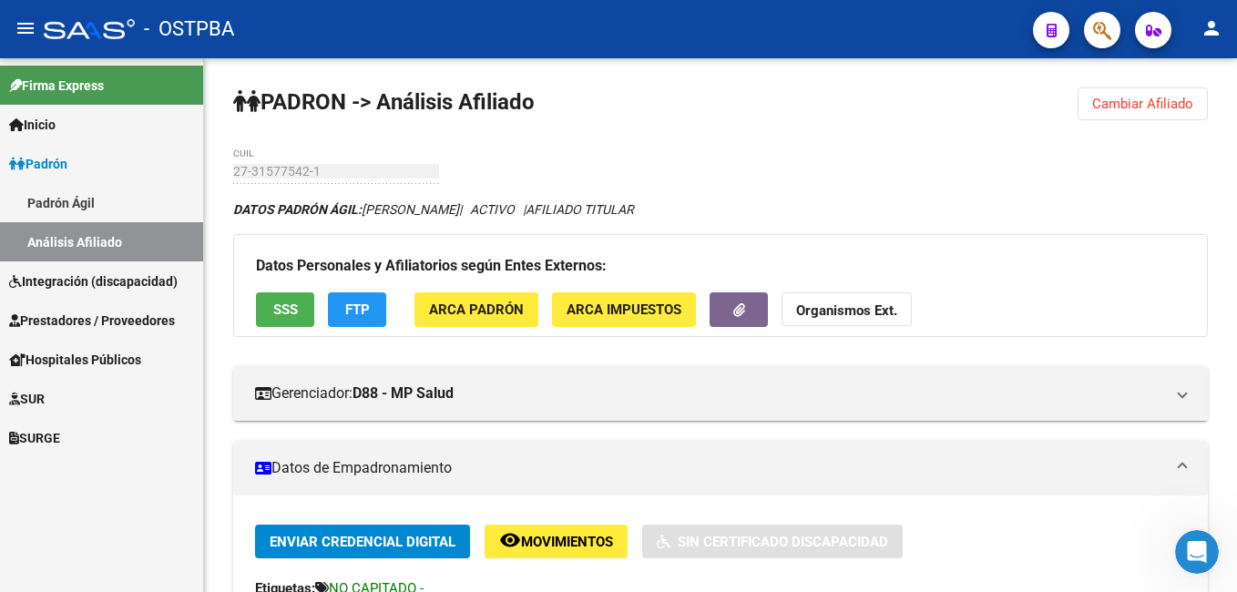
click at [1151, 98] on span "Cambiar Afiliado" at bounding box center [1142, 104] width 101 height 16
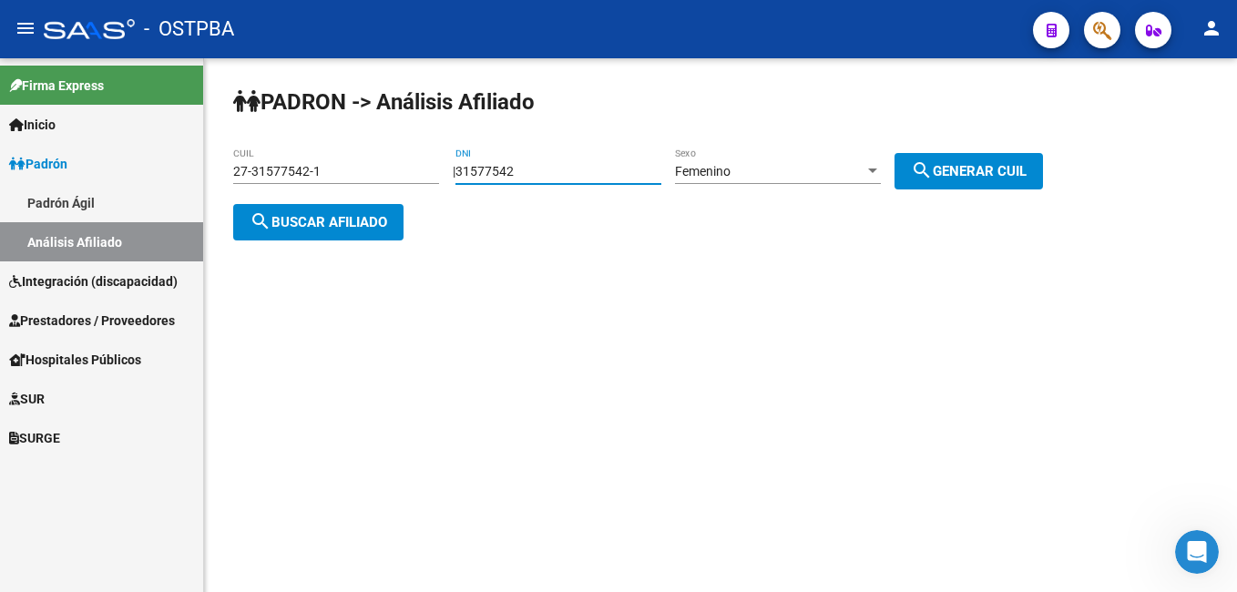
drag, startPoint x: 543, startPoint y: 177, endPoint x: 397, endPoint y: 174, distance: 145.8
click at [397, 174] on app-analisis-afiliado "PADRON -> Análisis Afiliado 27-31577542-1 CUIL | 31577542 DNI Femenino Sexo sea…" at bounding box center [644, 197] width 823 height 66
type input "46110102"
drag, startPoint x: 986, startPoint y: 180, endPoint x: 250, endPoint y: 139, distance: 737.1
click at [974, 181] on button "search Generar CUIL" at bounding box center [968, 171] width 148 height 36
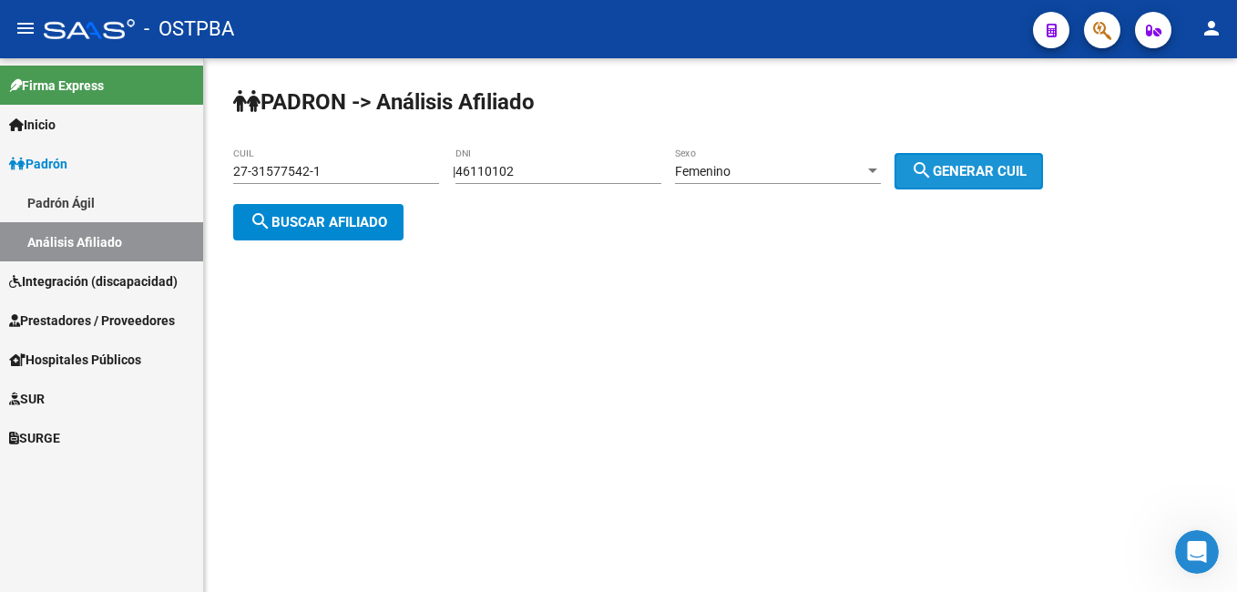
type input "27-46110102-5"
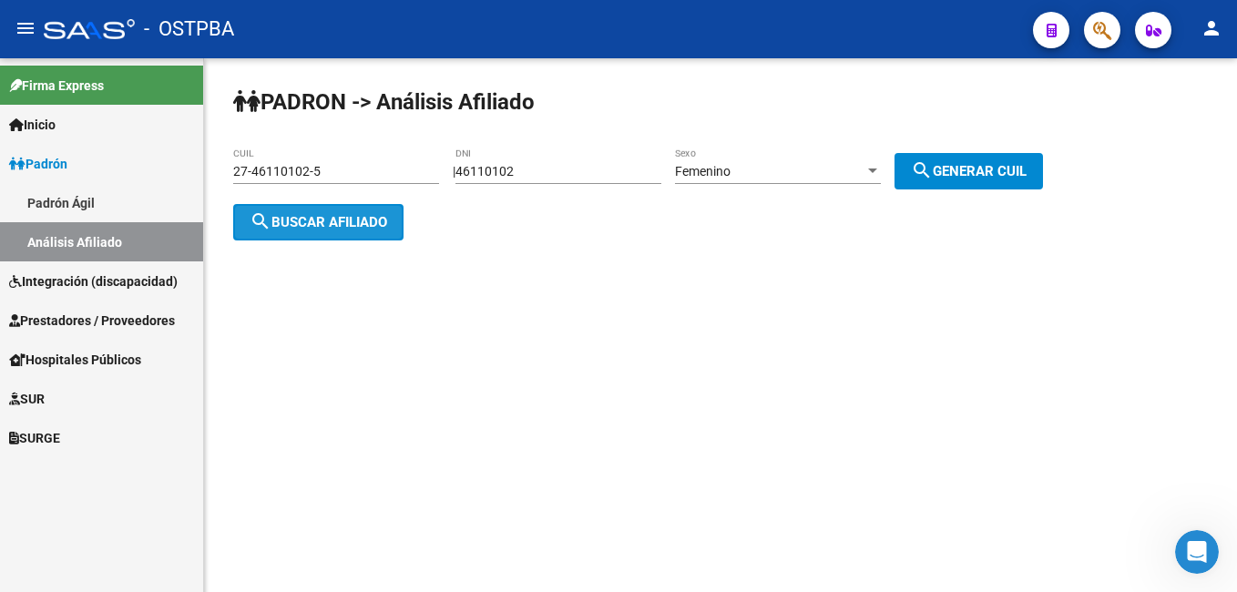
click at [346, 225] on span "search Buscar afiliado" at bounding box center [319, 222] width 138 height 16
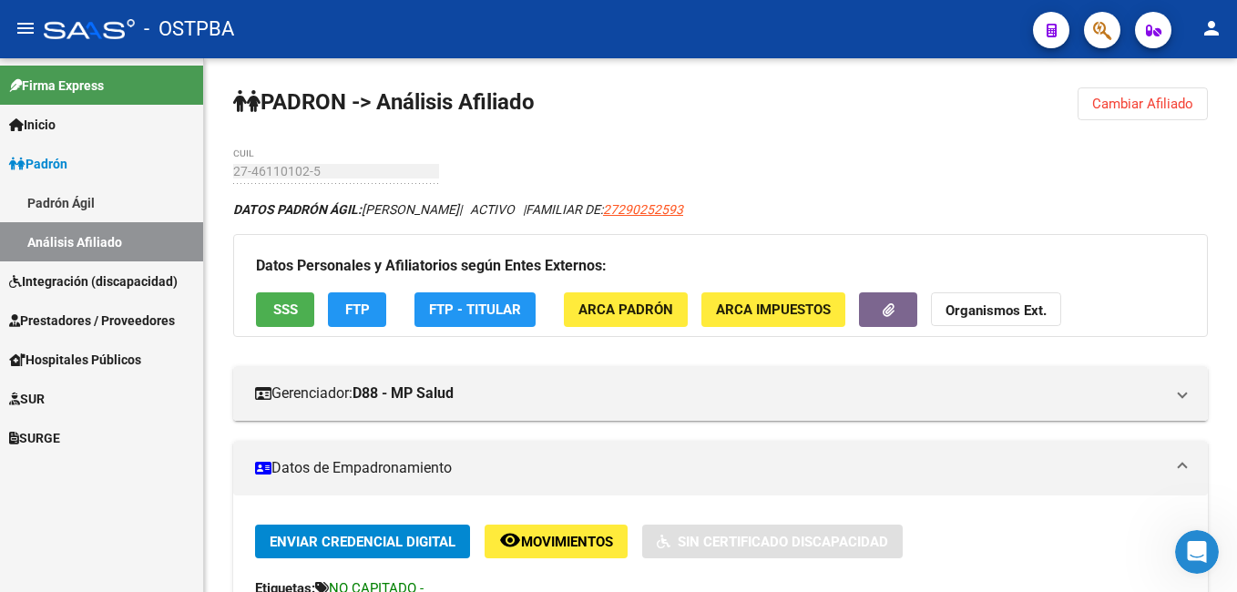
click at [60, 202] on link "Padrón Ágil" at bounding box center [101, 202] width 203 height 39
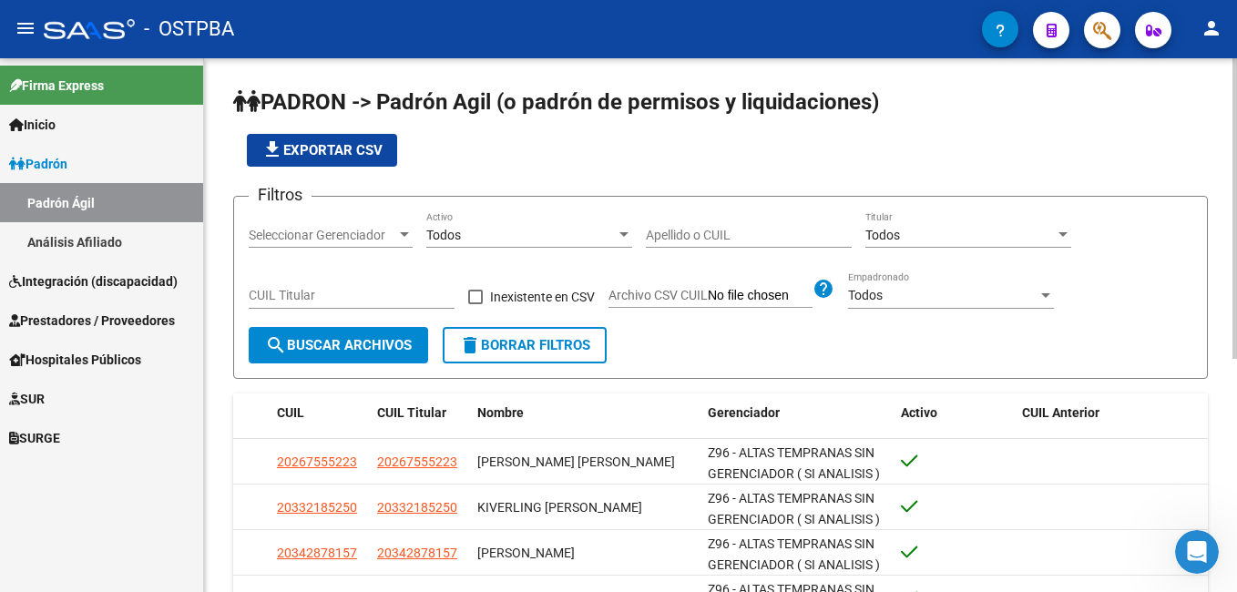
click at [712, 230] on input "Apellido o CUIL" at bounding box center [749, 235] width 206 height 15
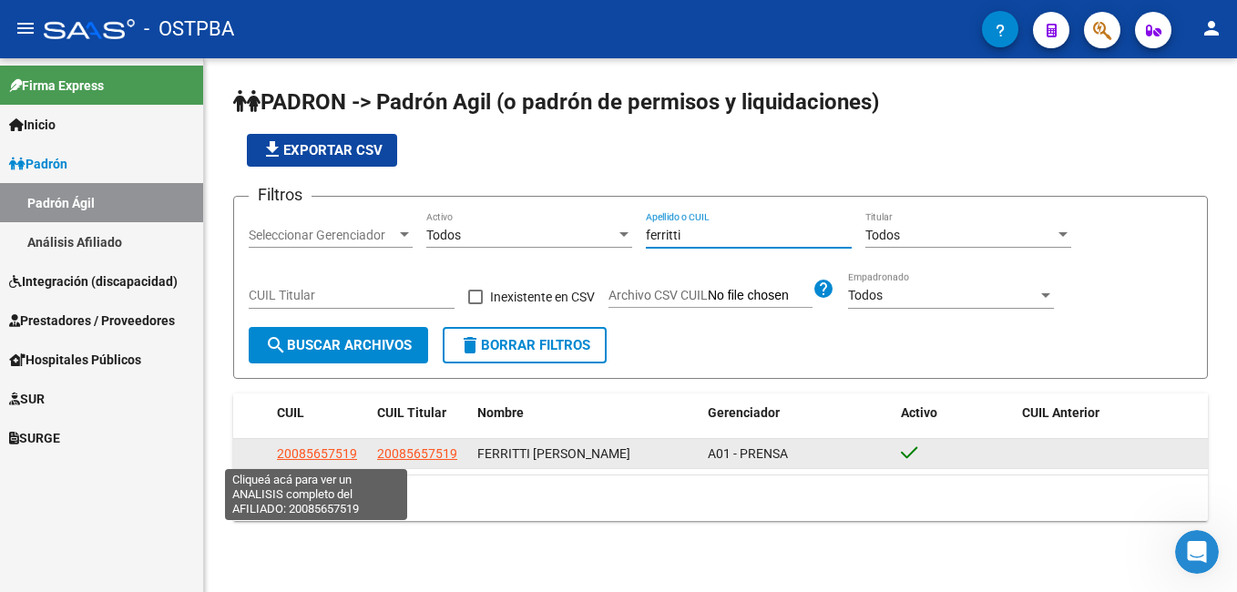
type input "ferritti"
click at [299, 448] on span "20085657519" at bounding box center [317, 453] width 80 height 15
type textarea "20085657519"
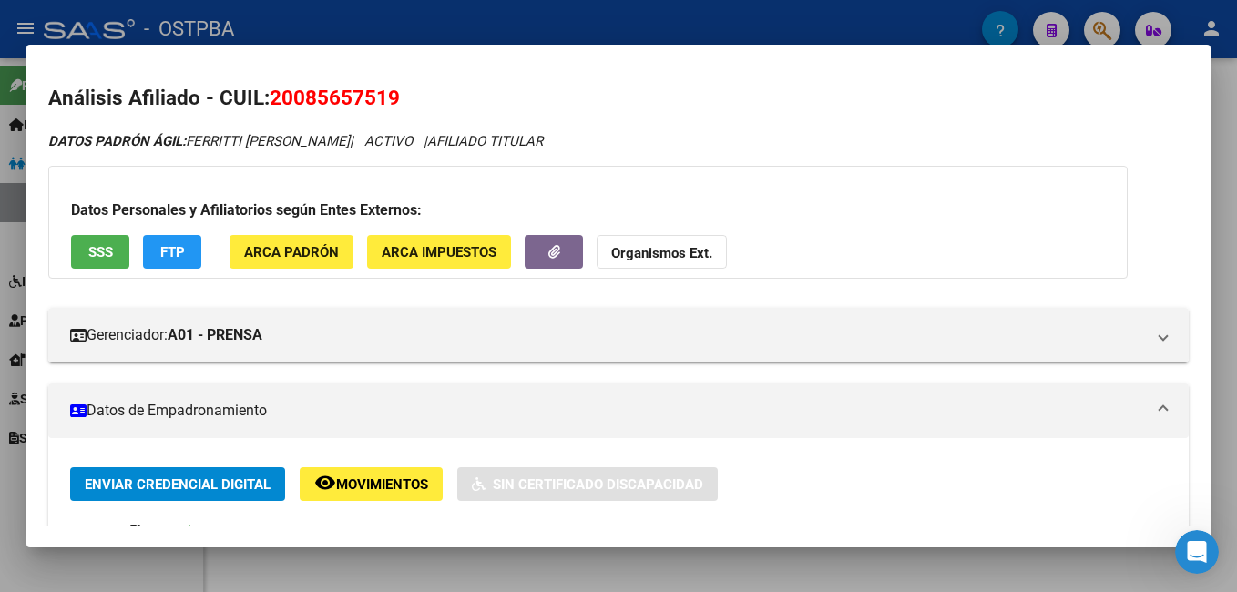
click at [553, 14] on div at bounding box center [618, 296] width 1237 height 592
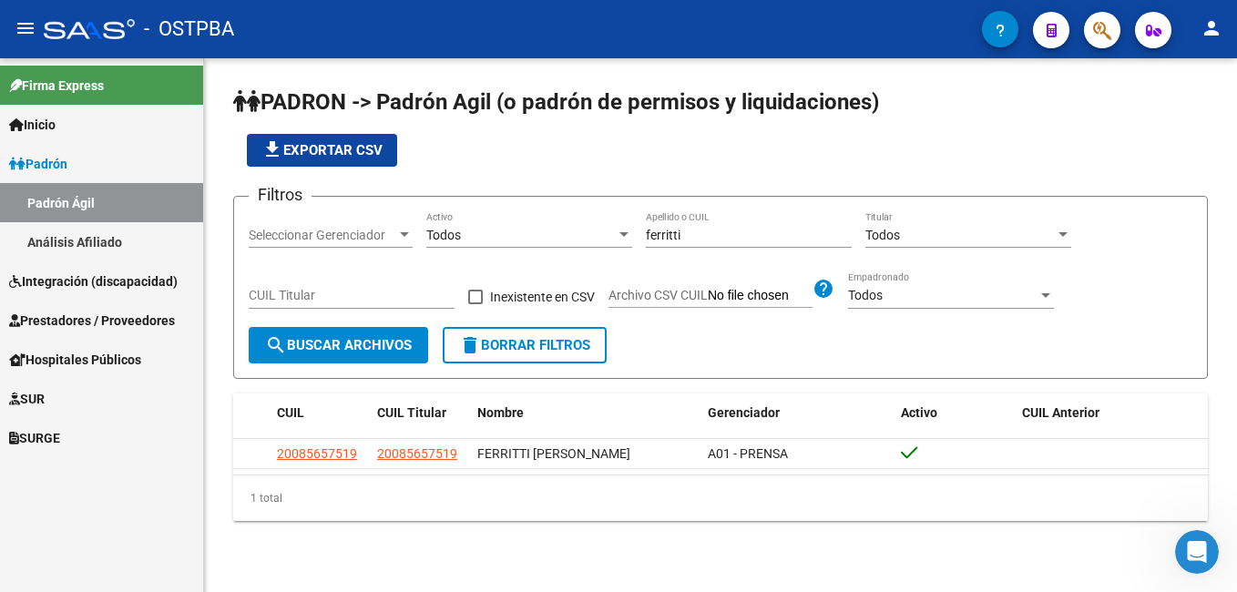
drag, startPoint x: 87, startPoint y: 237, endPoint x: 102, endPoint y: 236, distance: 15.5
click at [87, 237] on link "Análisis Afiliado" at bounding box center [101, 241] width 203 height 39
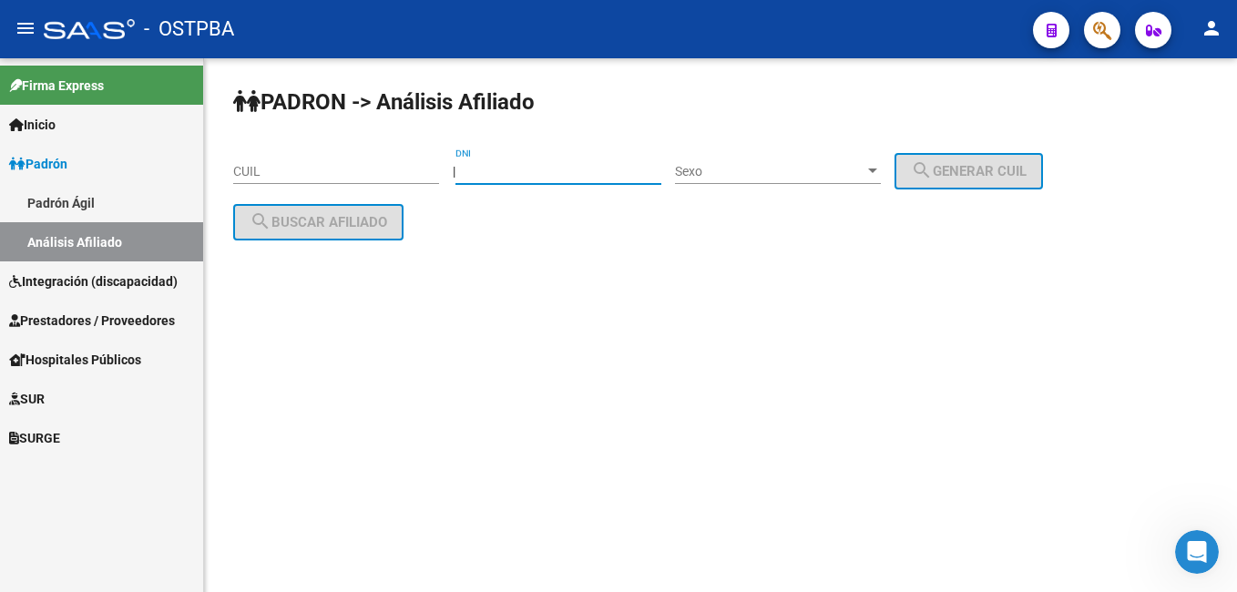
click at [589, 175] on input "DNI" at bounding box center [558, 171] width 206 height 15
type input "32150773"
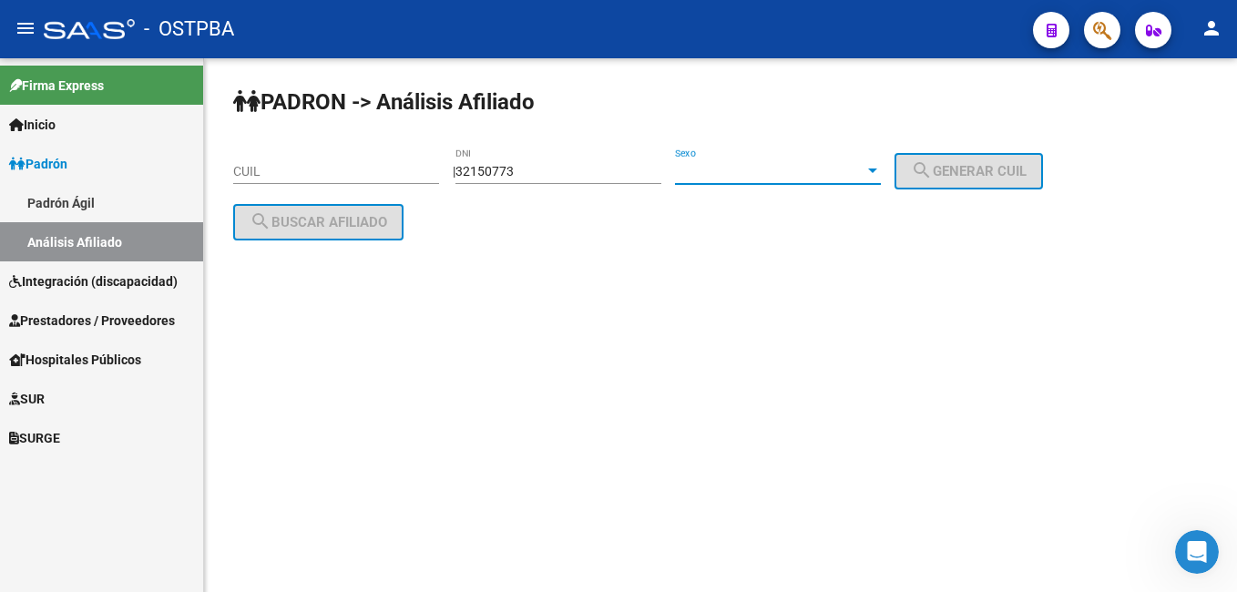
click at [881, 176] on div at bounding box center [872, 171] width 16 height 15
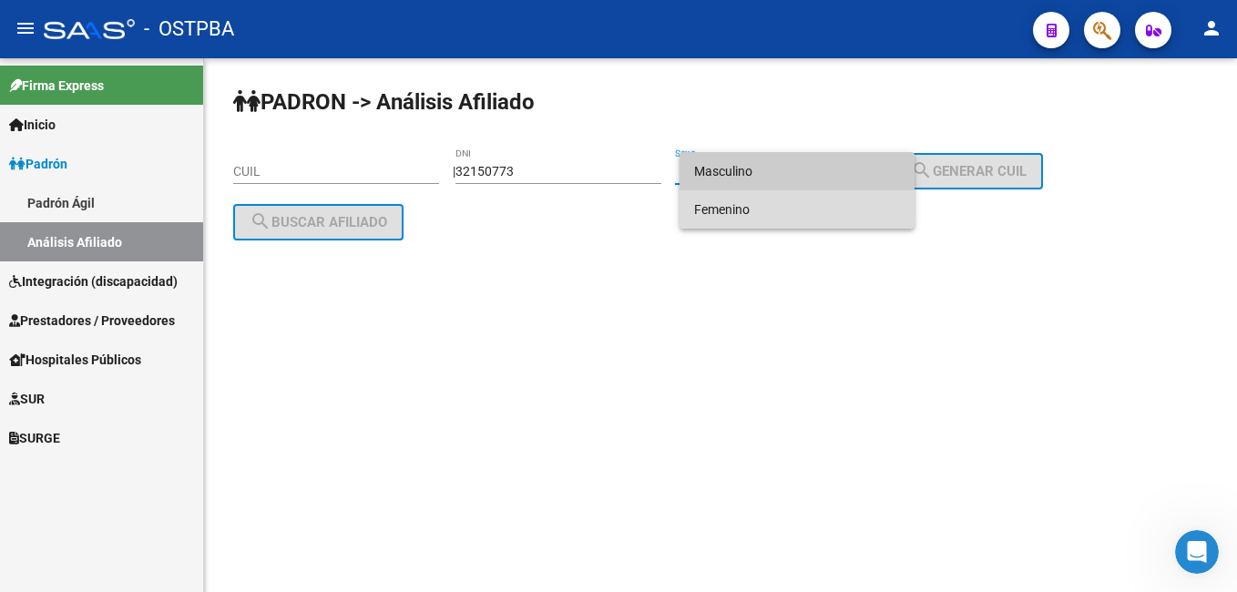
click at [757, 209] on span "Femenino" at bounding box center [797, 209] width 206 height 38
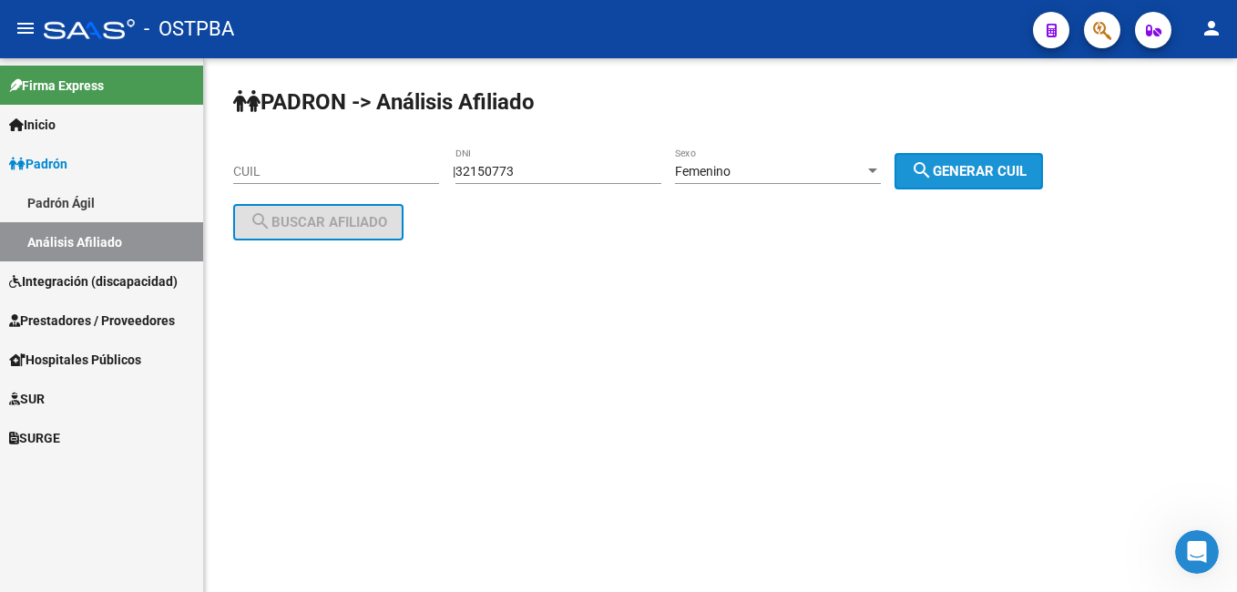
click at [999, 169] on span "search Generar CUIL" at bounding box center [969, 171] width 116 height 16
type input "27-32150773-0"
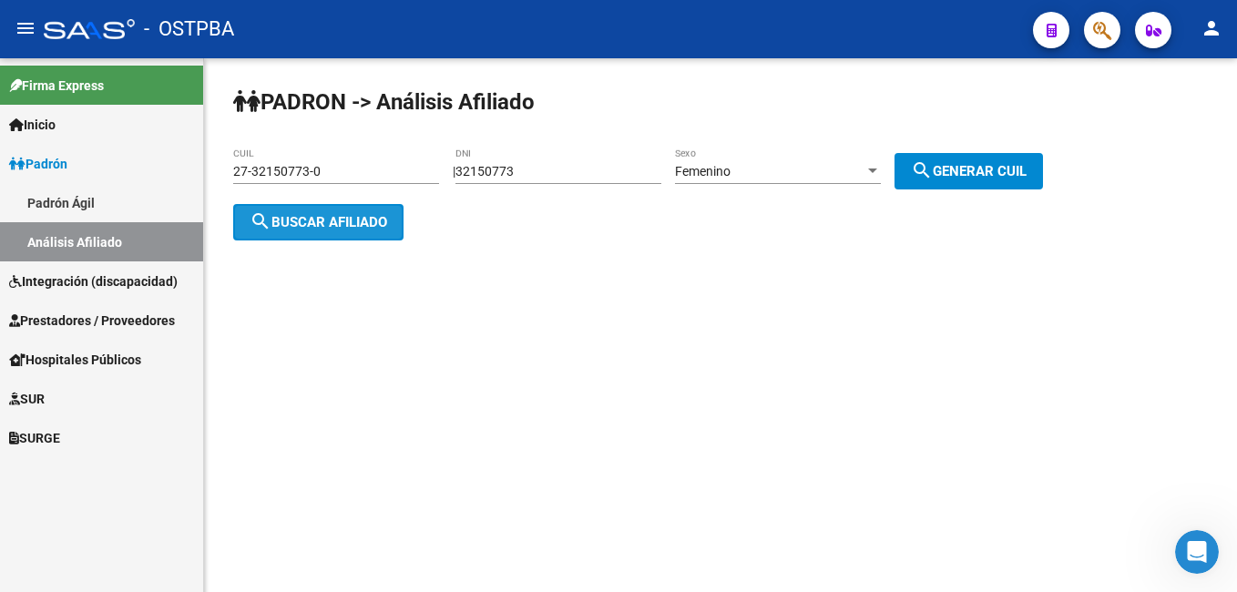
click at [371, 210] on button "search Buscar afiliado" at bounding box center [318, 222] width 170 height 36
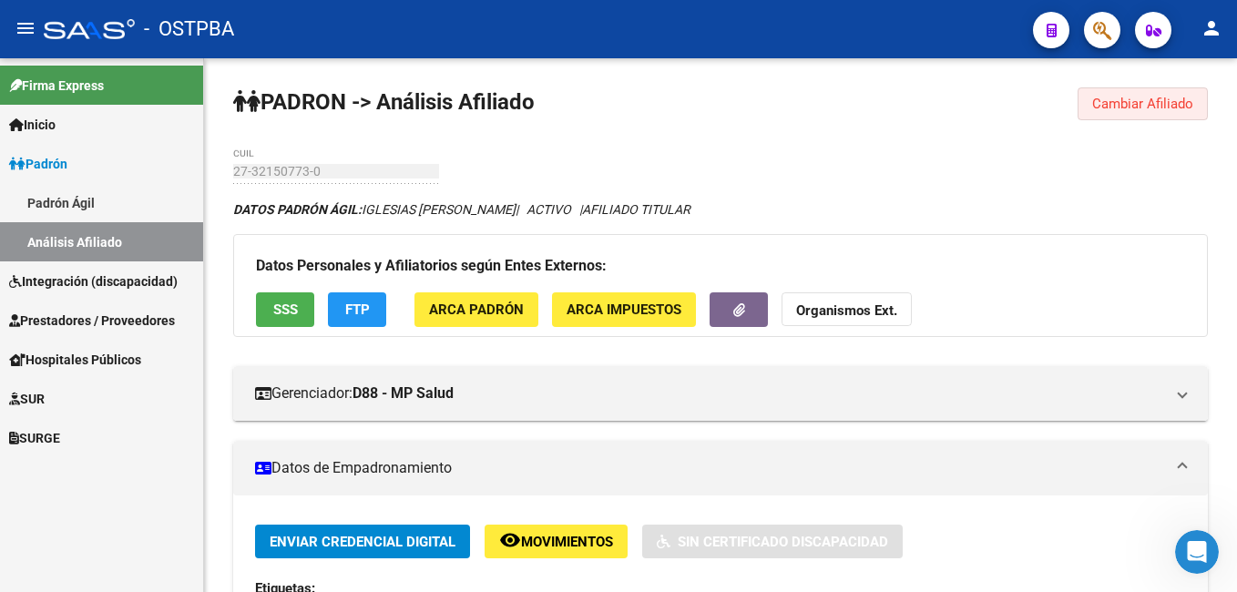
click at [1150, 97] on span "Cambiar Afiliado" at bounding box center [1142, 104] width 101 height 16
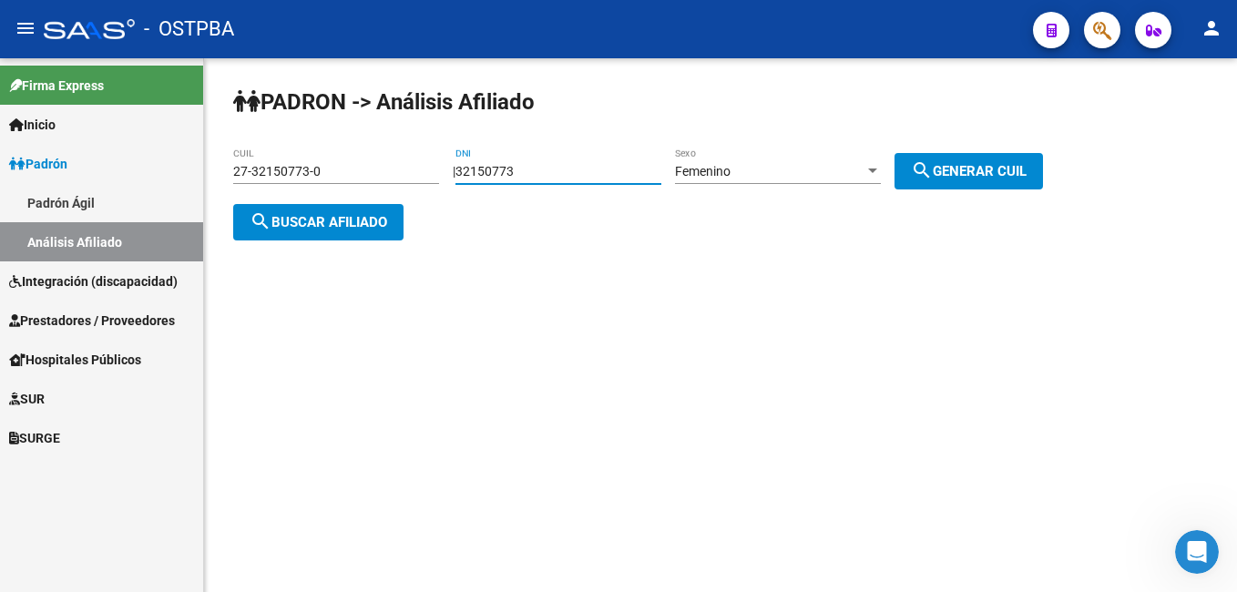
drag, startPoint x: 534, startPoint y: 169, endPoint x: 444, endPoint y: 180, distance: 90.8
click at [444, 180] on div "PADRON -> Análisis Afiliado 27-32150773-0 CUIL | 32150773 DNI Femenino Sexo sea…" at bounding box center [720, 178] width 1033 height 240
type input "42754539"
click at [1033, 180] on button "search Generar CUIL" at bounding box center [968, 171] width 148 height 36
type input "27-42754539-9"
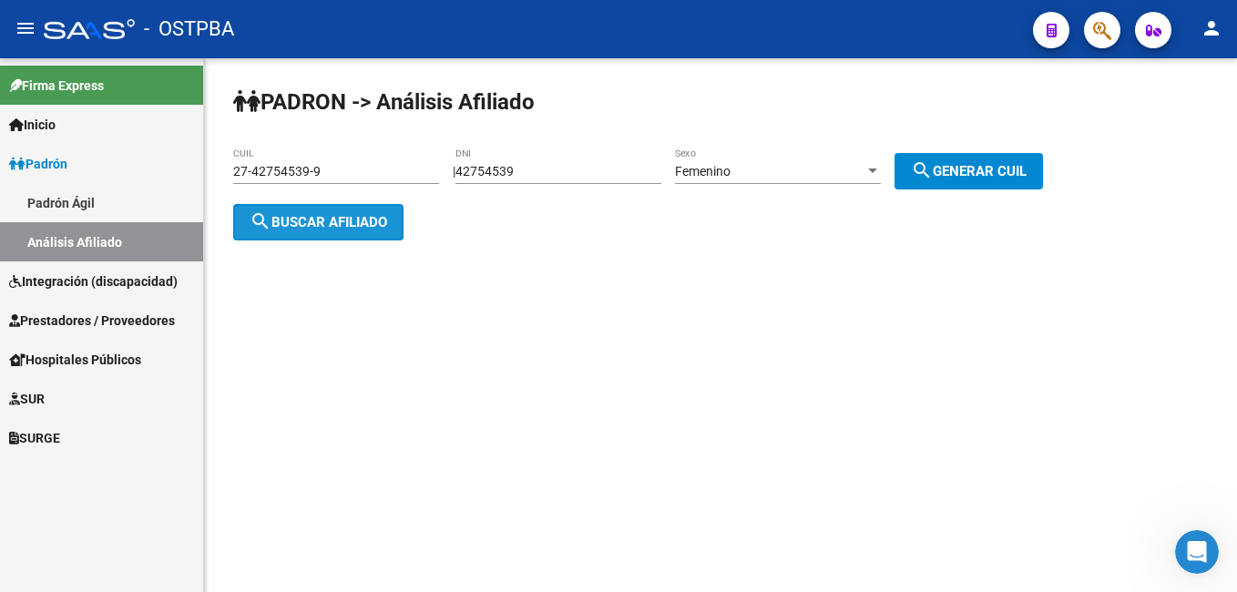
click at [314, 211] on button "search Buscar afiliado" at bounding box center [318, 222] width 170 height 36
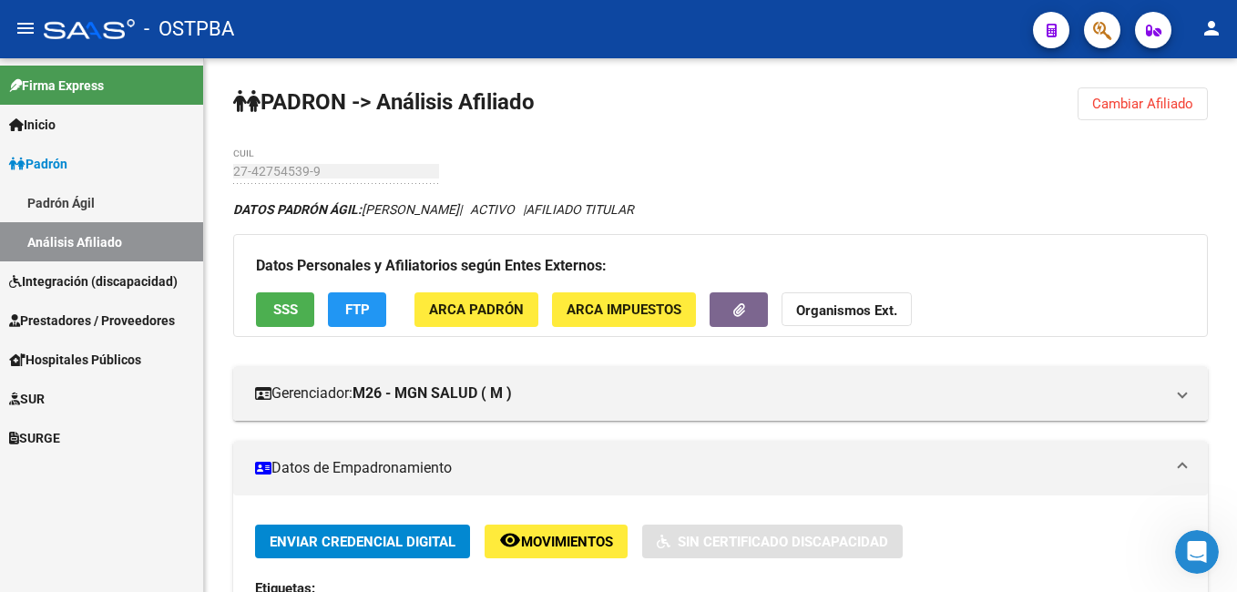
click at [1138, 109] on span "Cambiar Afiliado" at bounding box center [1142, 104] width 101 height 16
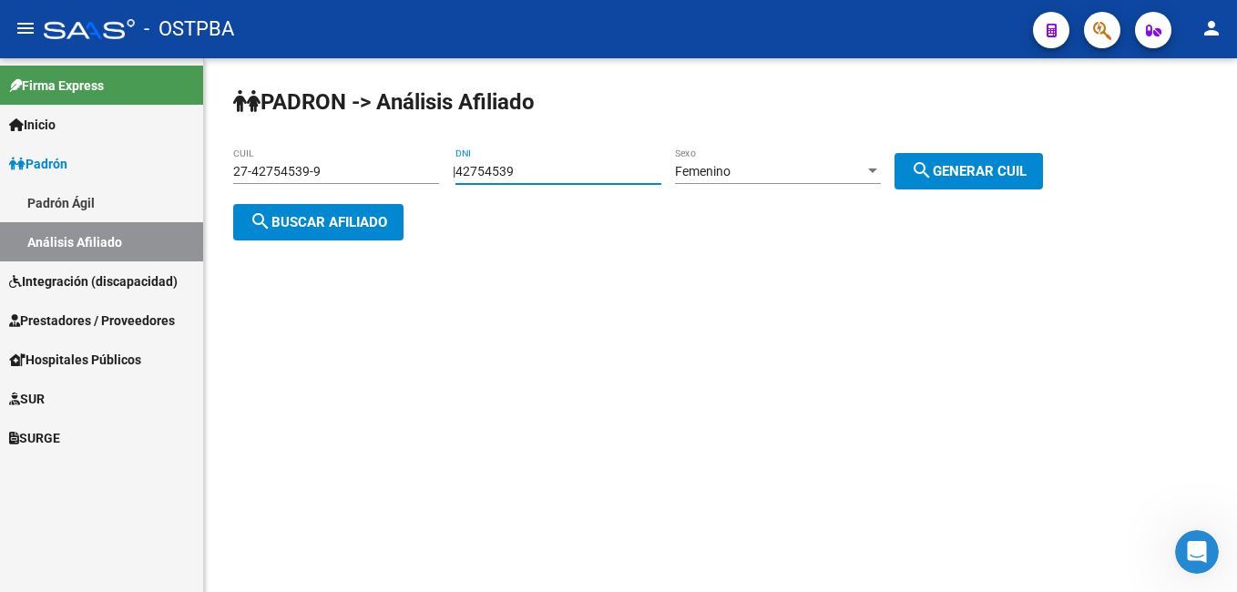
drag, startPoint x: 544, startPoint y: 170, endPoint x: 450, endPoint y: 175, distance: 93.9
click at [450, 175] on app-analisis-afiliado "PADRON -> Análisis Afiliado 27-42754539-9 CUIL | 42754539 DNI Femenino Sexo sea…" at bounding box center [644, 197] width 823 height 66
type input "94586974"
click at [877, 171] on div at bounding box center [872, 171] width 9 height 5
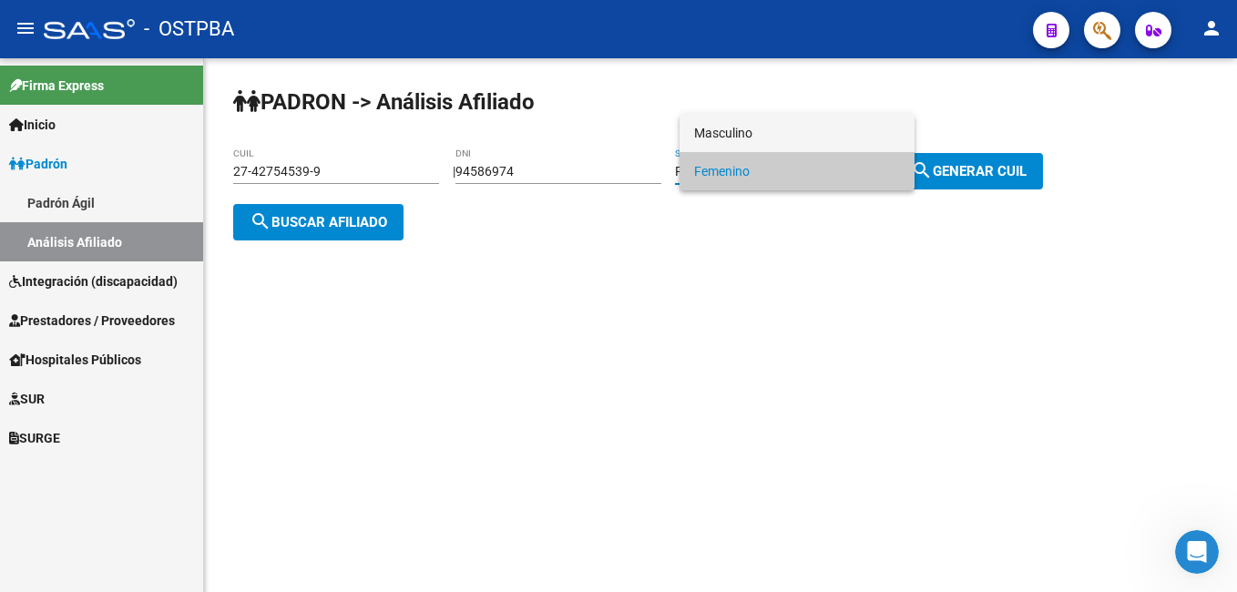
click at [751, 134] on span "Masculino" at bounding box center [797, 133] width 206 height 38
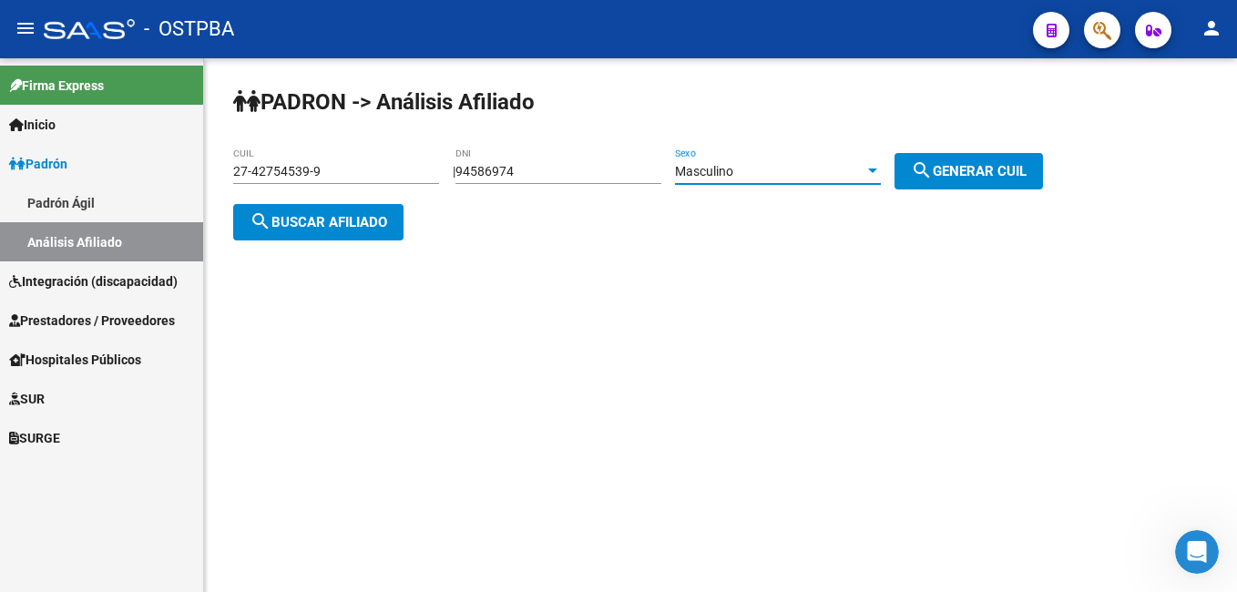
click at [965, 182] on button "search Generar CUIL" at bounding box center [968, 171] width 148 height 36
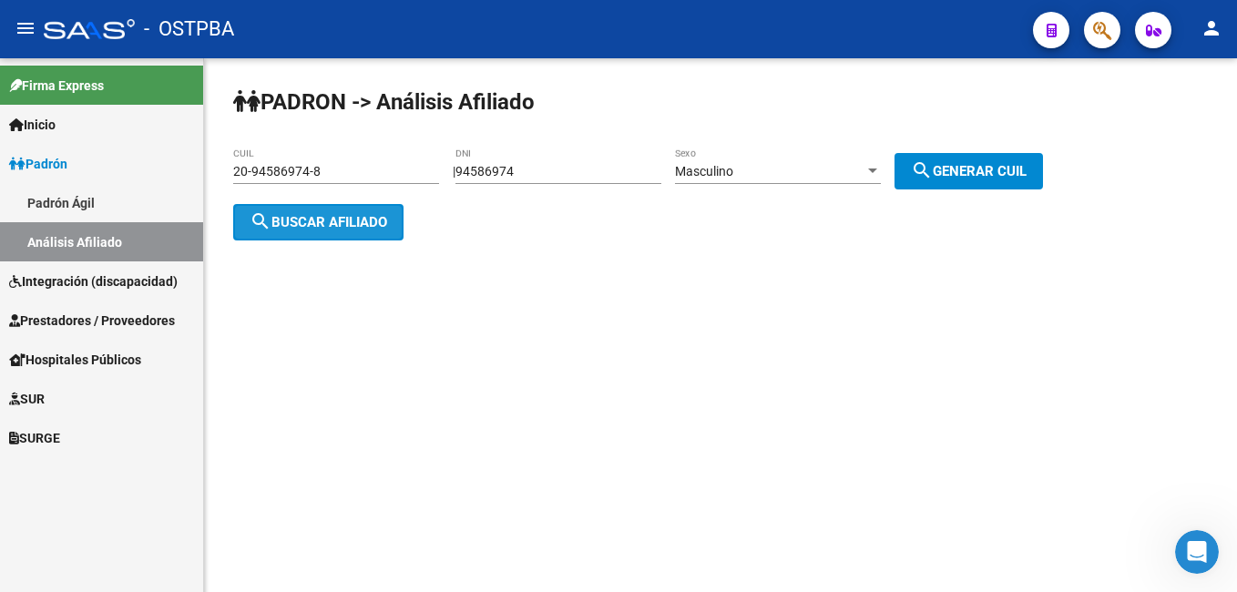
click at [342, 230] on button "search Buscar afiliado" at bounding box center [318, 222] width 170 height 36
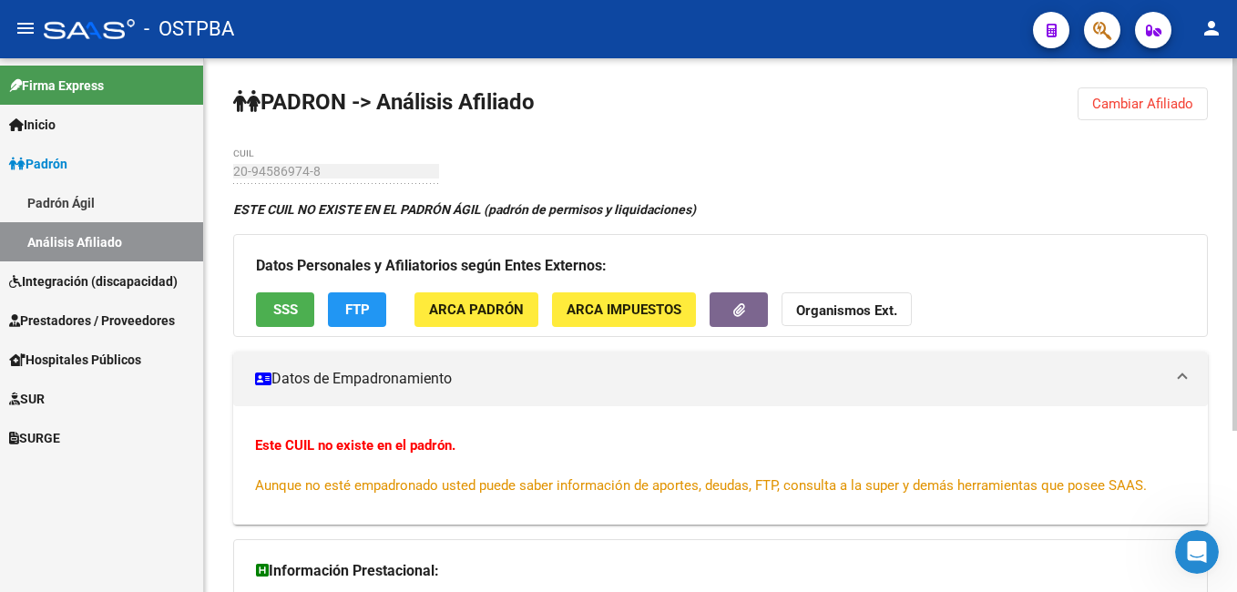
click at [1147, 94] on button "Cambiar Afiliado" at bounding box center [1143, 103] width 130 height 33
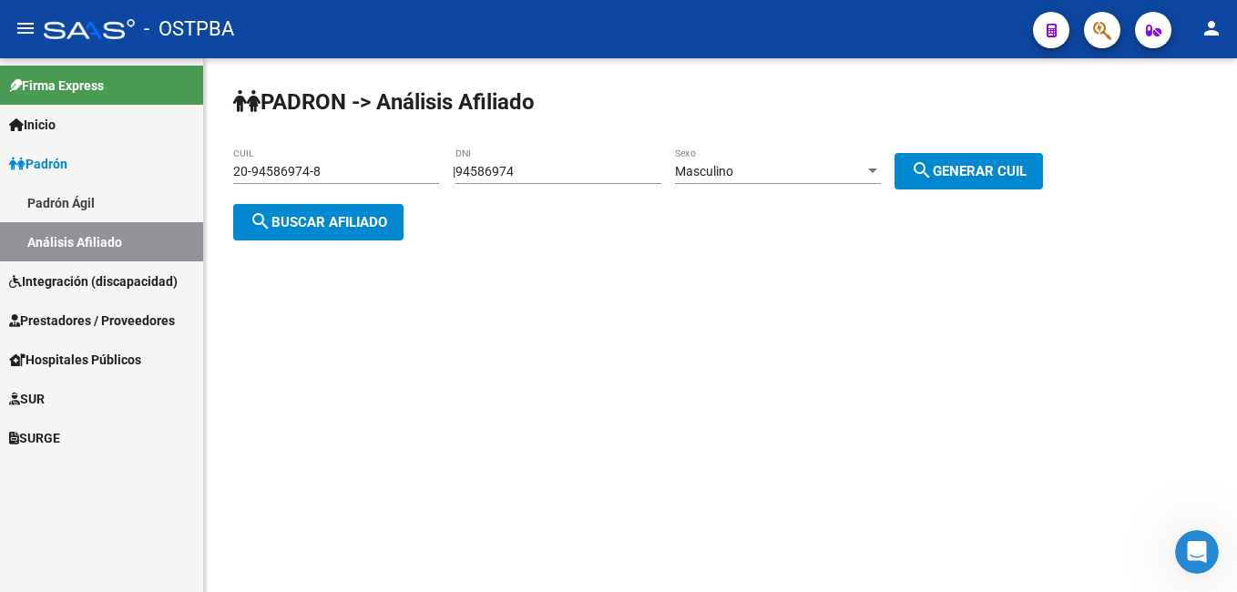
click at [877, 172] on div at bounding box center [872, 171] width 9 height 5
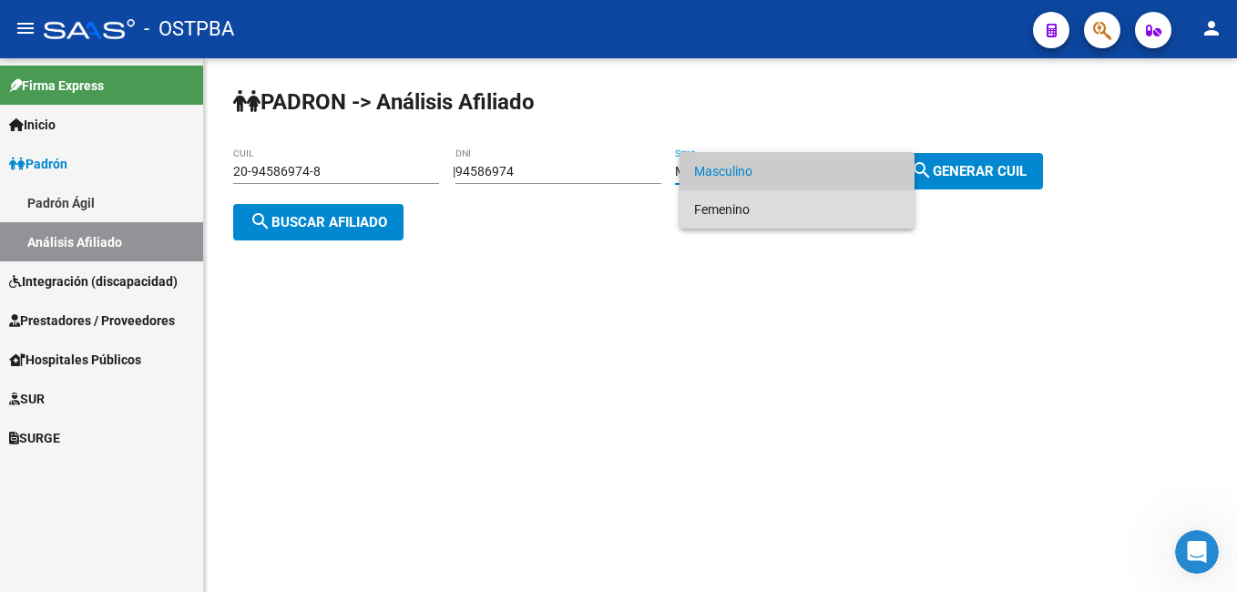
click at [767, 209] on span "Femenino" at bounding box center [797, 209] width 206 height 38
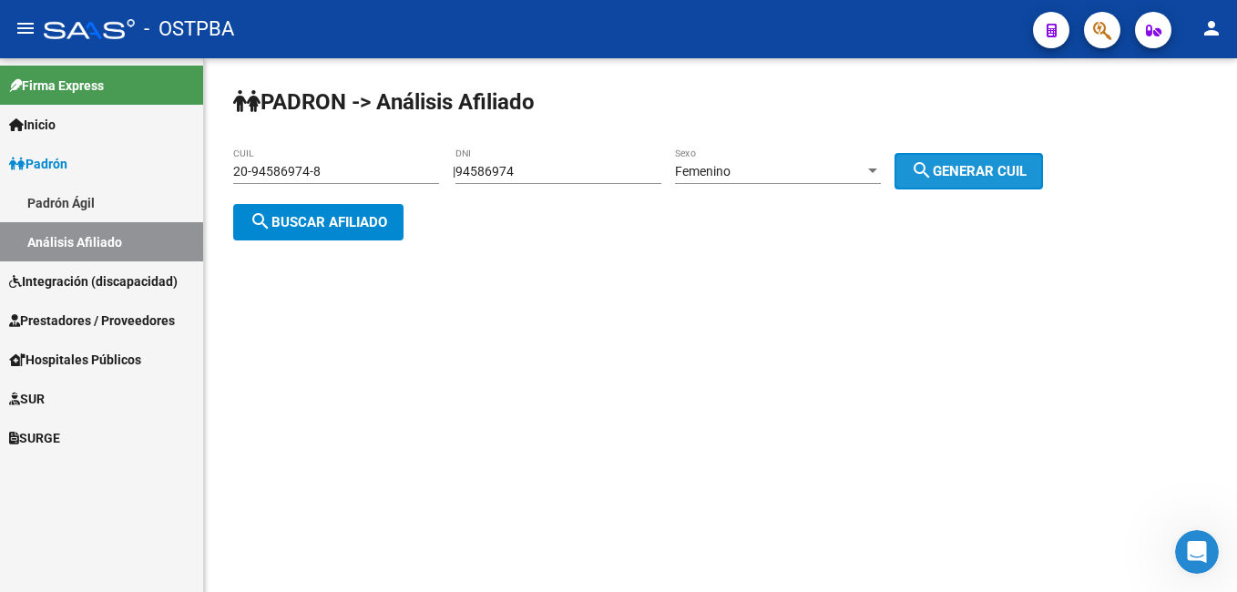
click at [965, 176] on span "search Generar CUIL" at bounding box center [969, 171] width 116 height 16
type input "27-94586974-2"
click at [330, 210] on button "search Buscar afiliado" at bounding box center [318, 222] width 170 height 36
